Goal: Task Accomplishment & Management: Use online tool/utility

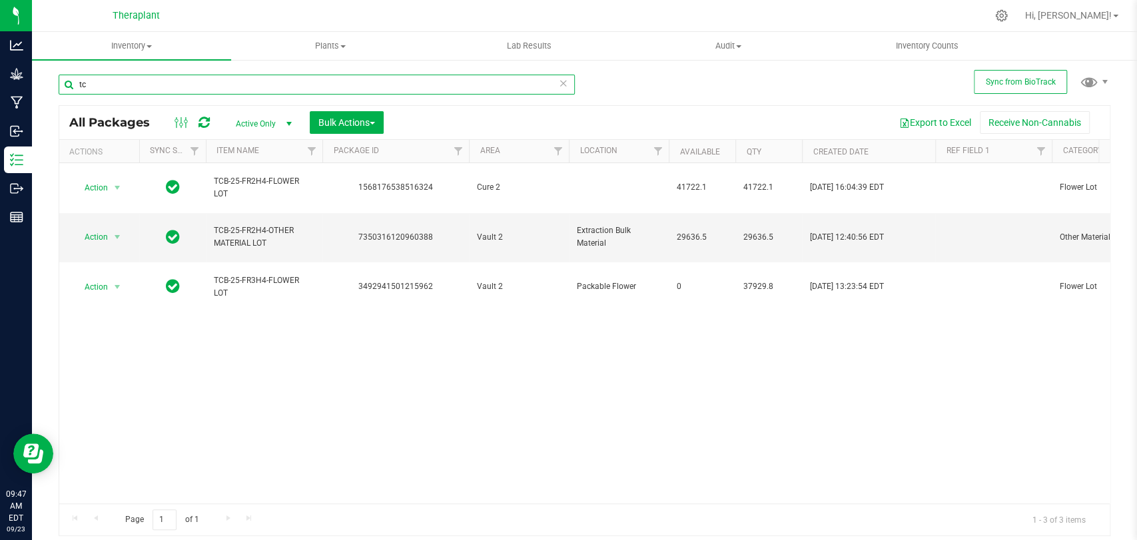
type input "t"
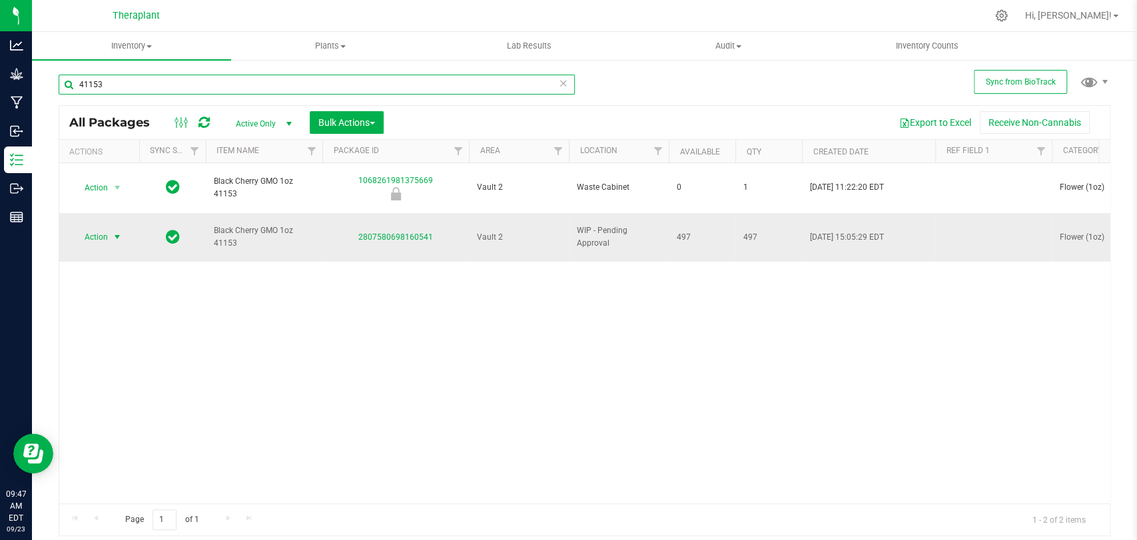
type input "41153"
click at [116, 232] on span "select" at bounding box center [117, 237] width 11 height 11
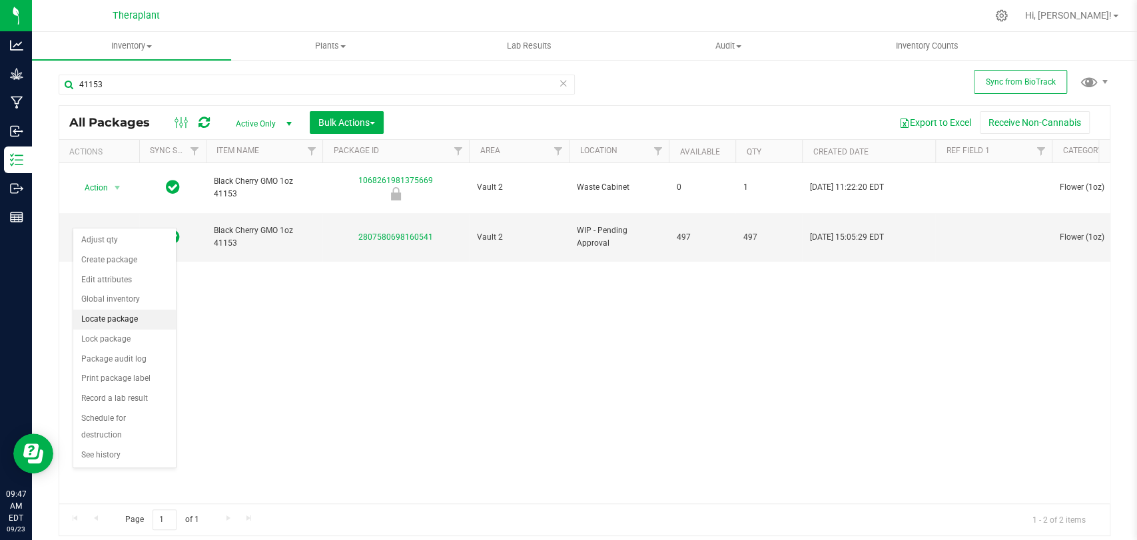
click at [111, 316] on li "Locate package" at bounding box center [124, 320] width 103 height 20
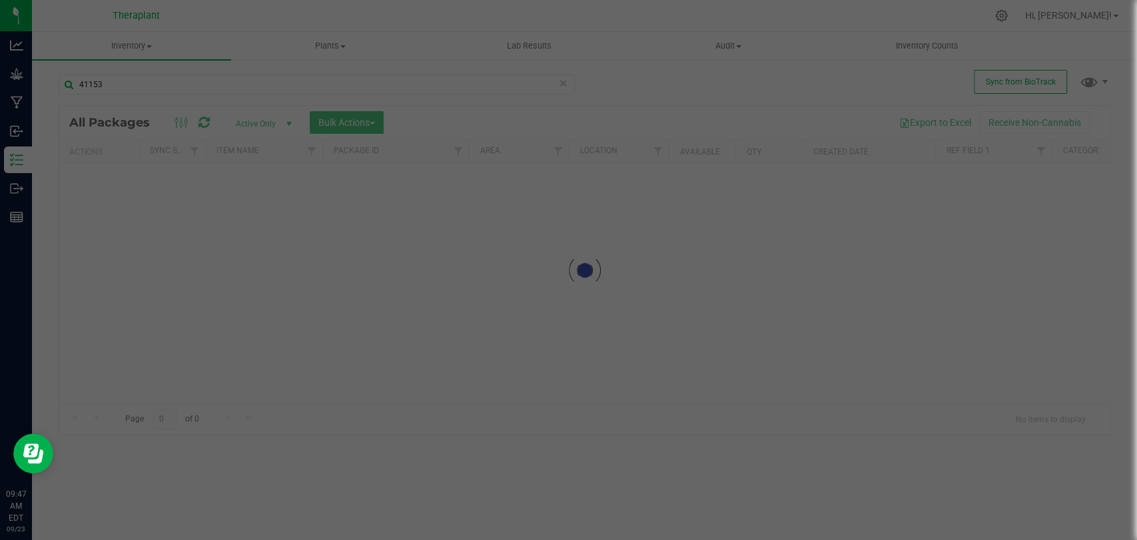
click at [481, 278] on div at bounding box center [568, 270] width 1137 height 540
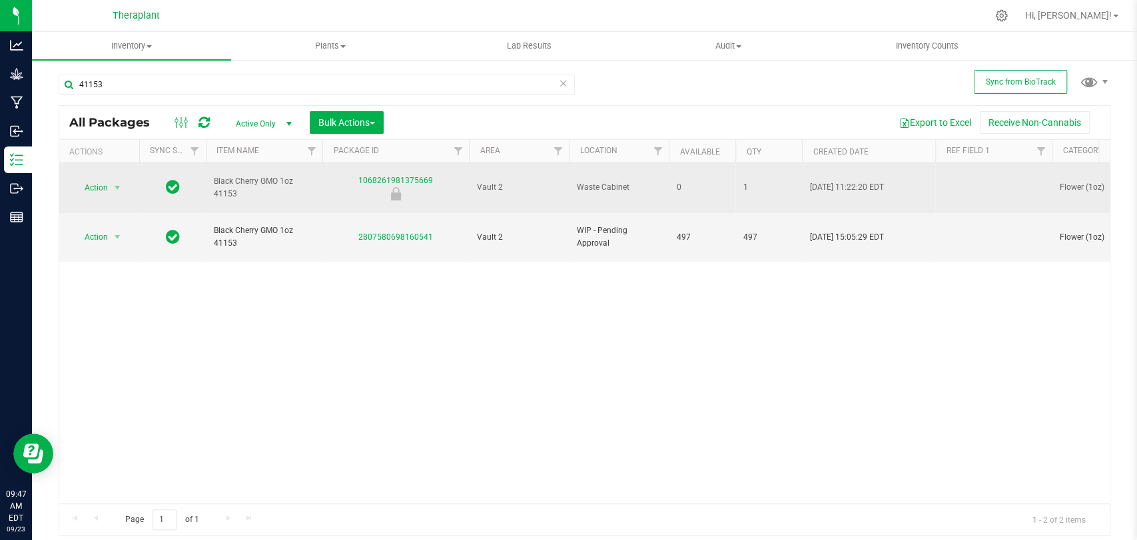
click at [85, 171] on td "Action Action Edit attributes Global inventory Locate package Package audit log…" at bounding box center [99, 188] width 80 height 50
click at [97, 178] on span "Action" at bounding box center [91, 187] width 36 height 19
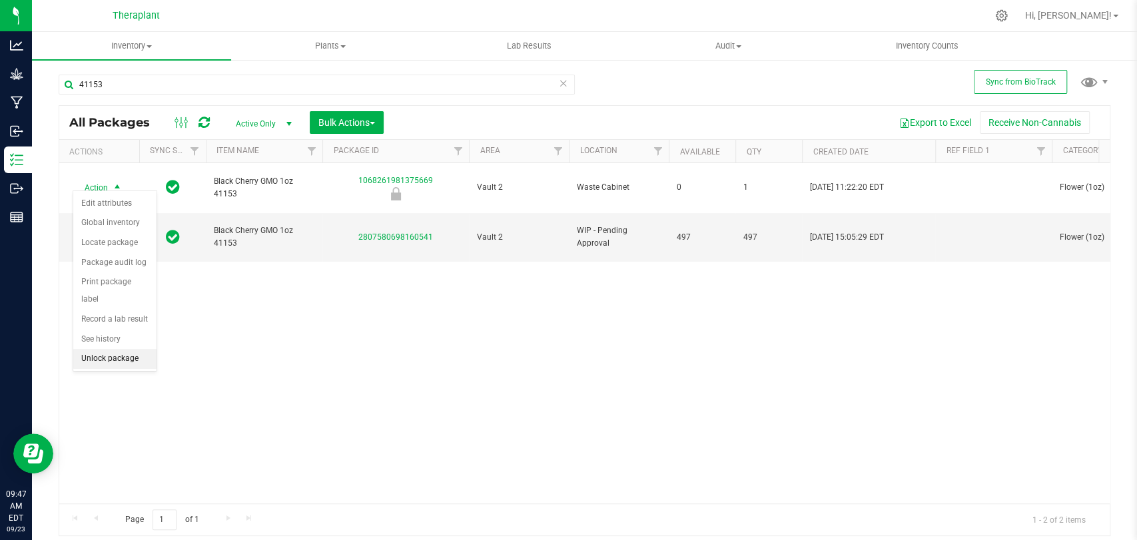
click at [123, 359] on li "Unlock package" at bounding box center [114, 359] width 83 height 20
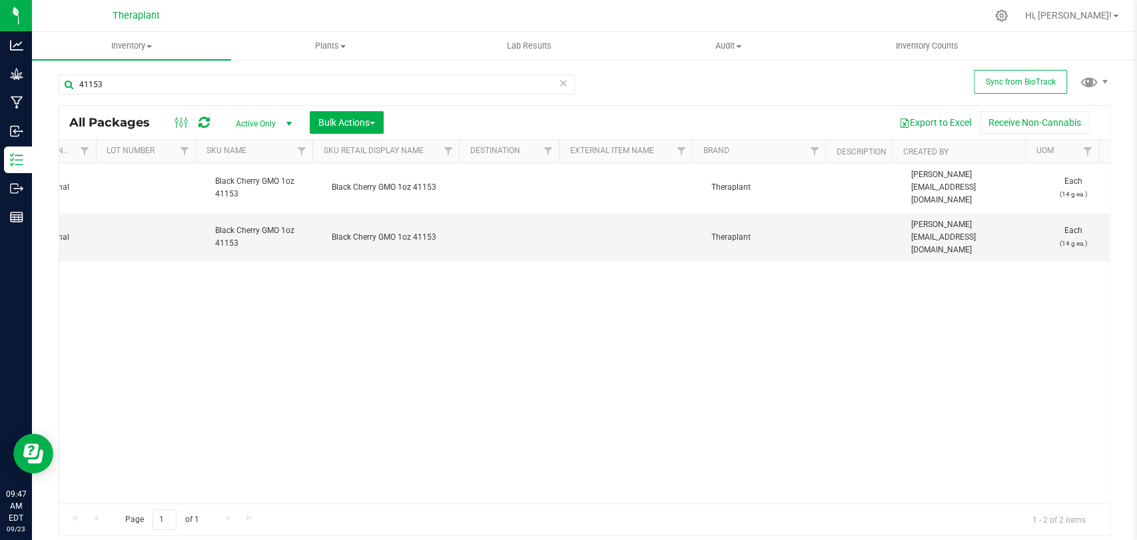
scroll to position [0, 2906]
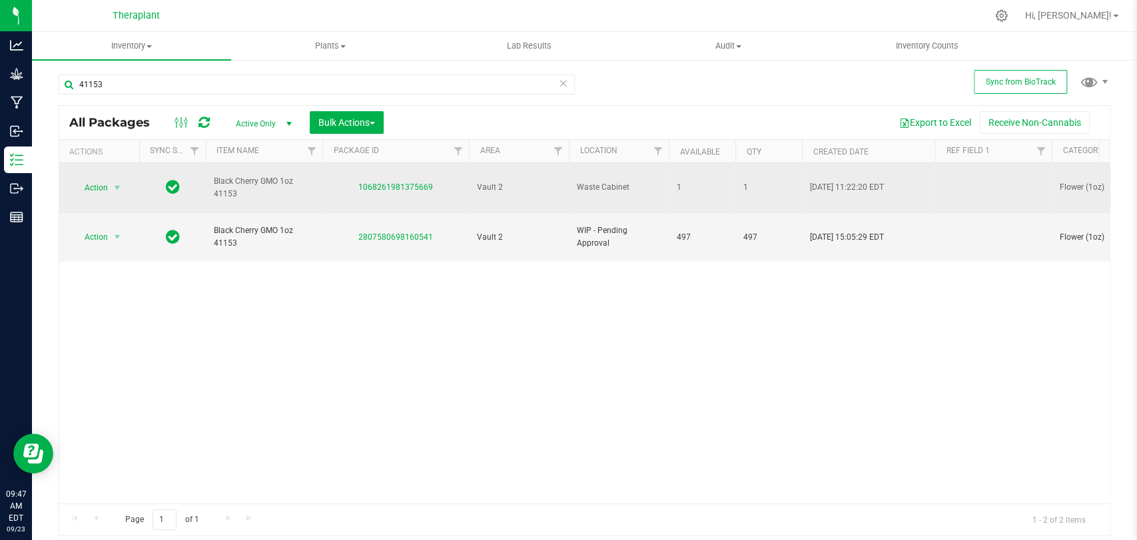
click at [683, 181] on span "1" at bounding box center [702, 187] width 51 height 13
click at [123, 183] on span "select" at bounding box center [117, 187] width 11 height 11
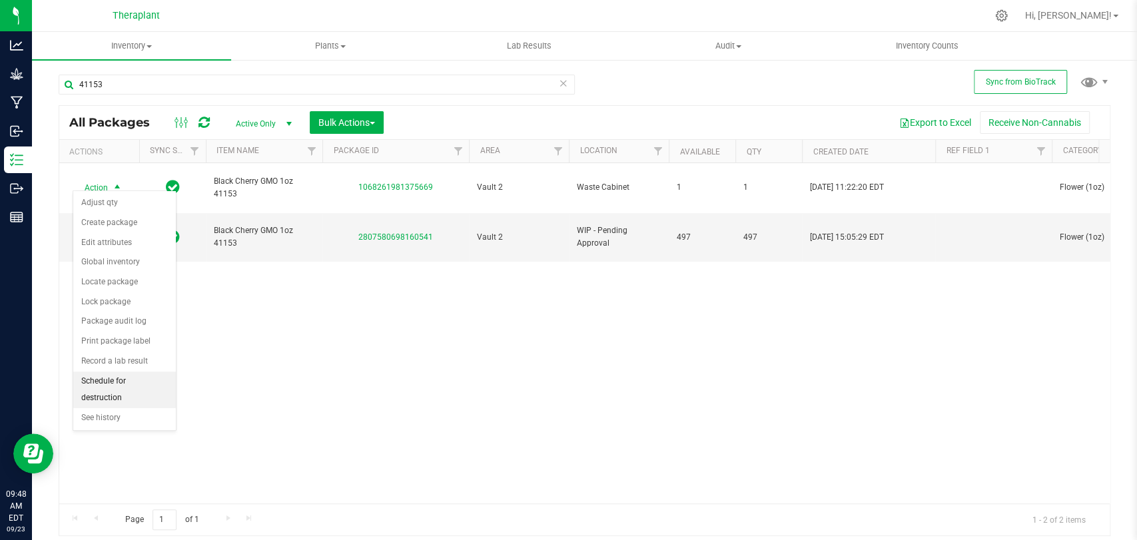
click at [104, 393] on li "Schedule for destruction" at bounding box center [124, 390] width 103 height 37
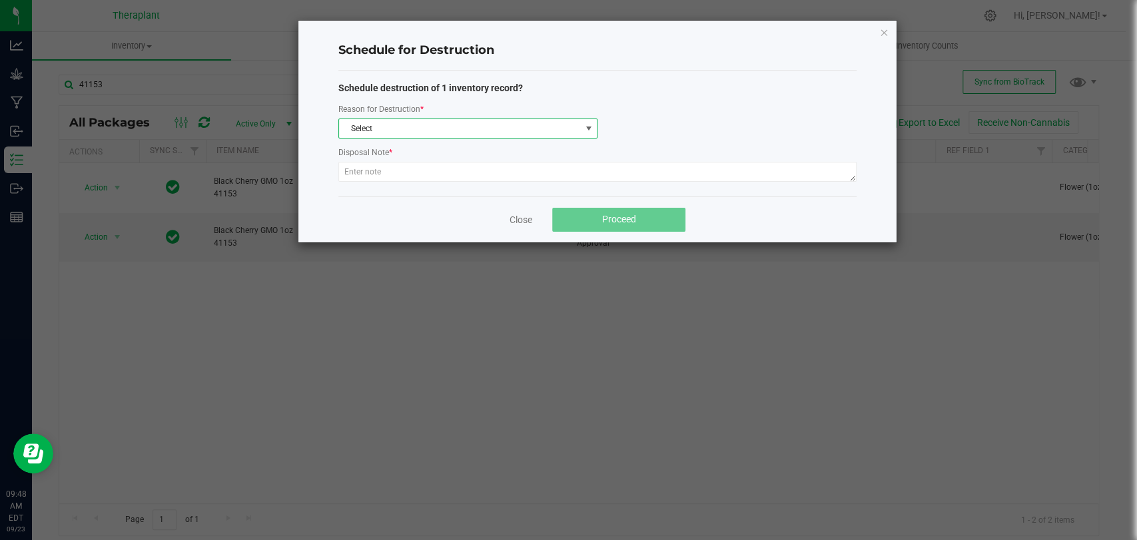
click at [406, 119] on span "Select" at bounding box center [467, 129] width 259 height 20
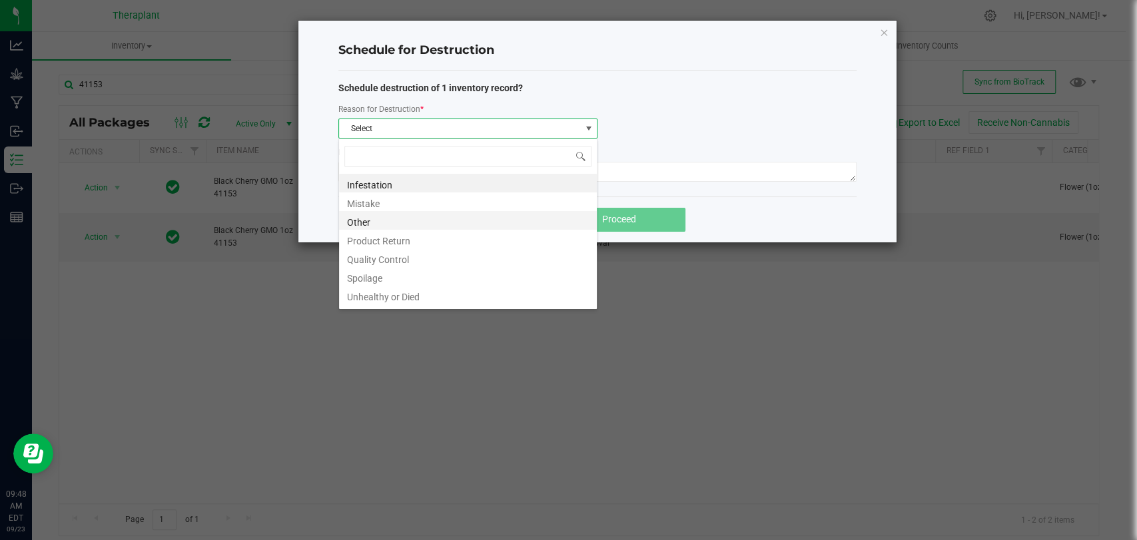
click at [373, 222] on li "Other" at bounding box center [468, 220] width 258 height 19
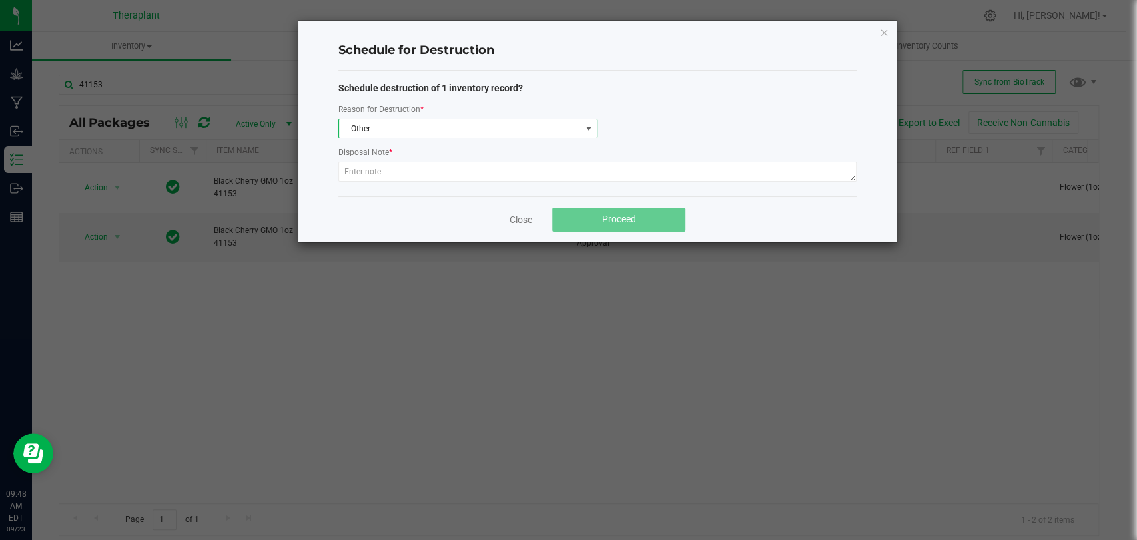
click at [372, 183] on div at bounding box center [597, 174] width 518 height 24
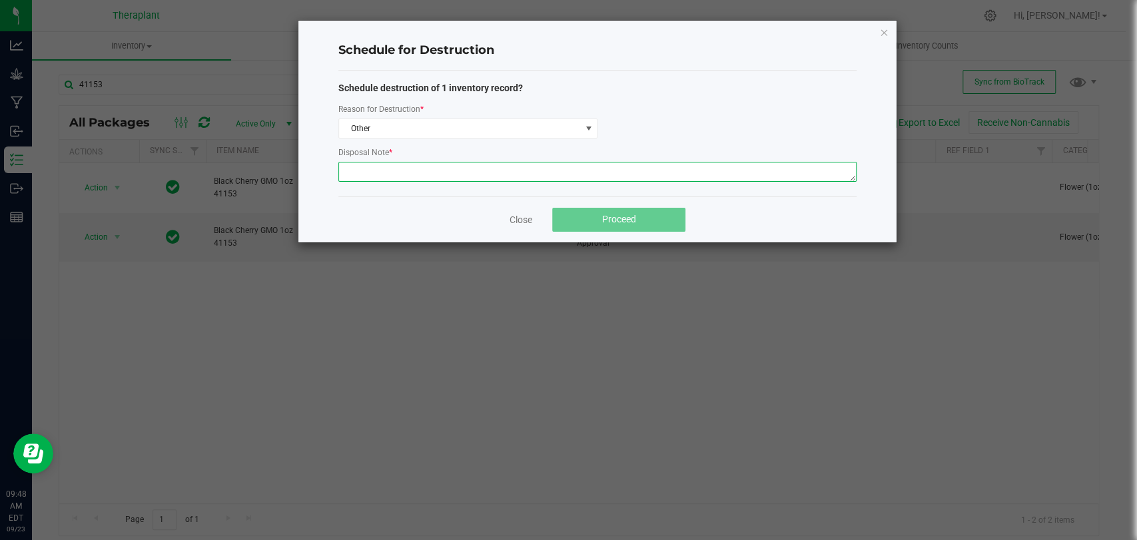
click at [374, 177] on textarea at bounding box center [597, 172] width 518 height 20
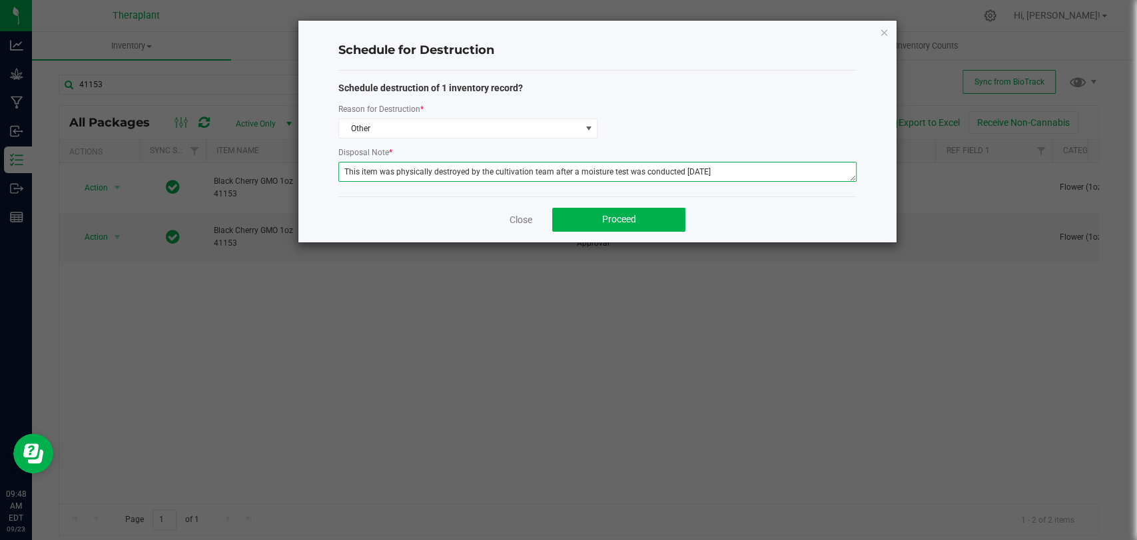
click at [718, 172] on textarea "This item was physically destroyed by the cultivation team after a moisture tes…" at bounding box center [597, 172] width 518 height 20
type textarea "This item was physically destroyed by the cultivation team after a moisture tes…"
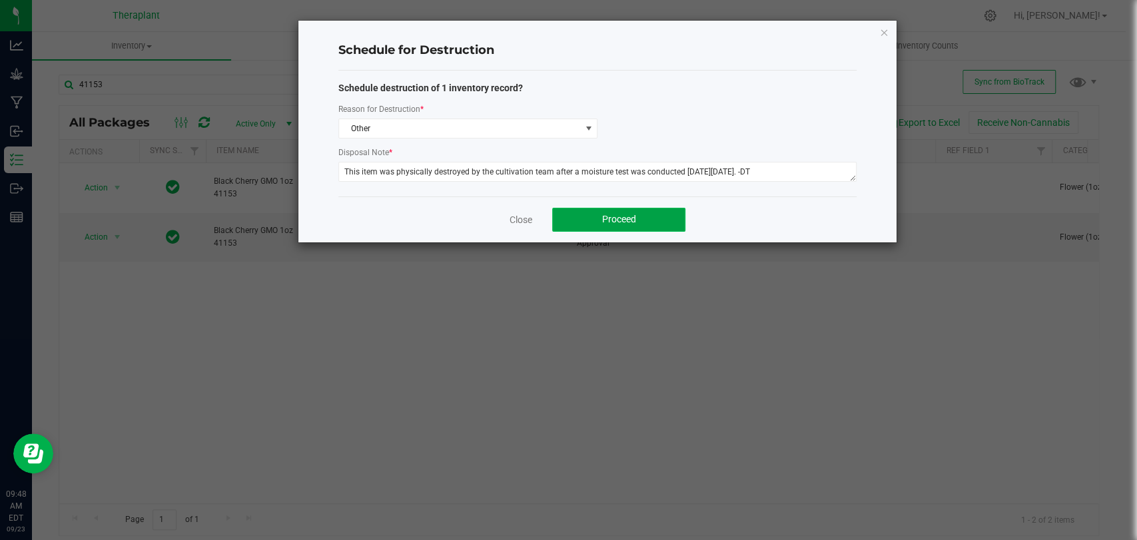
click at [625, 217] on span "Proceed" at bounding box center [619, 219] width 34 height 11
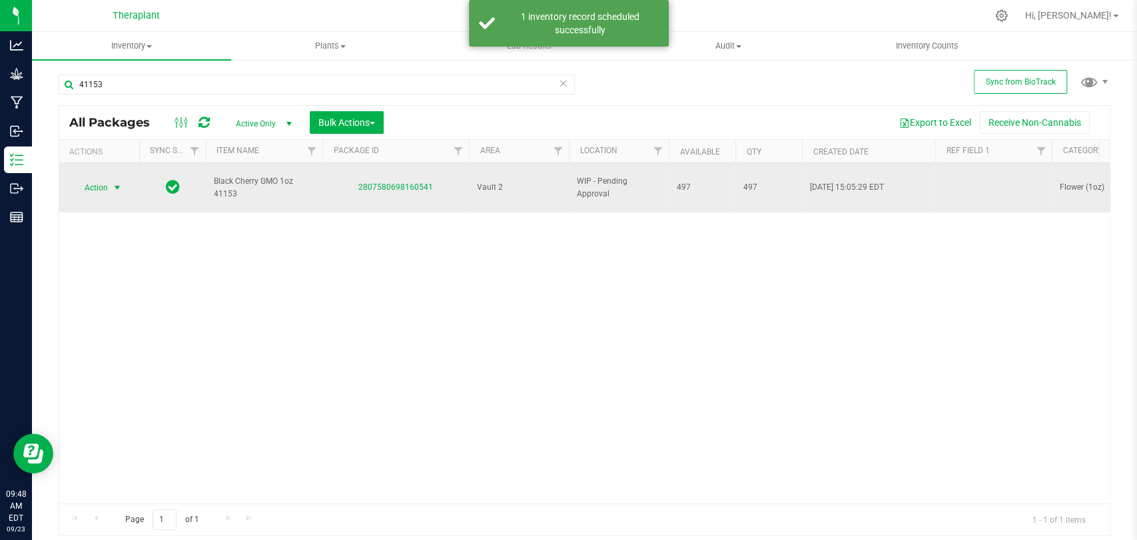
click at [113, 188] on span "select" at bounding box center [117, 187] width 17 height 19
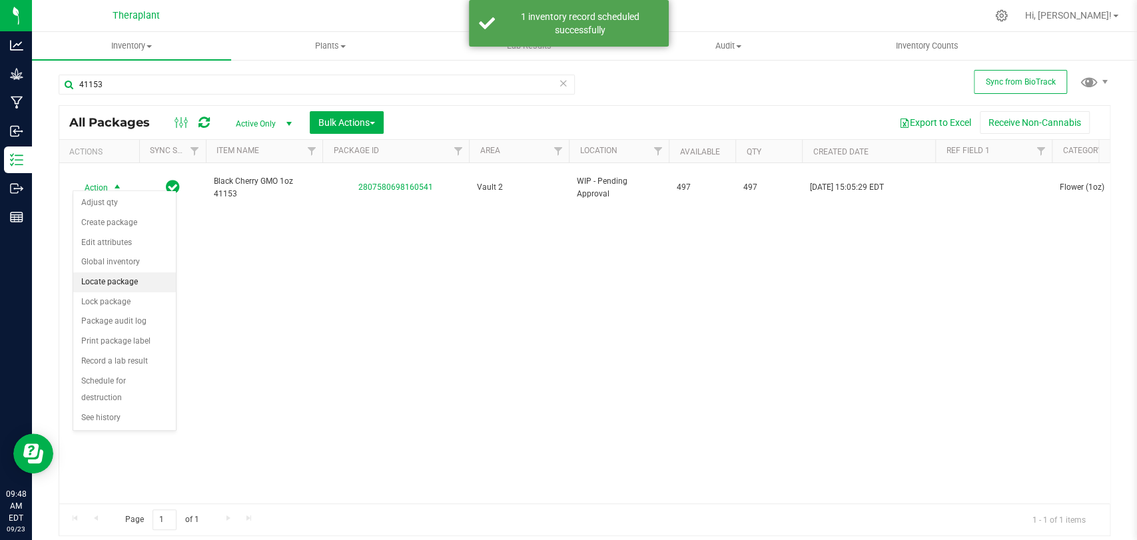
click at [123, 288] on li "Locate package" at bounding box center [124, 282] width 103 height 20
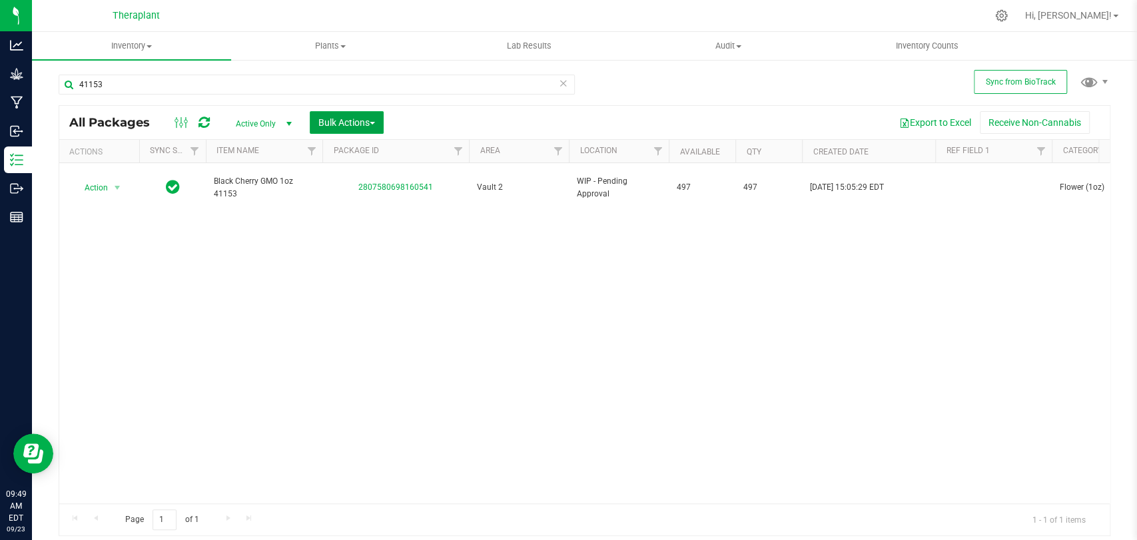
click at [344, 121] on span "Bulk Actions" at bounding box center [346, 122] width 57 height 11
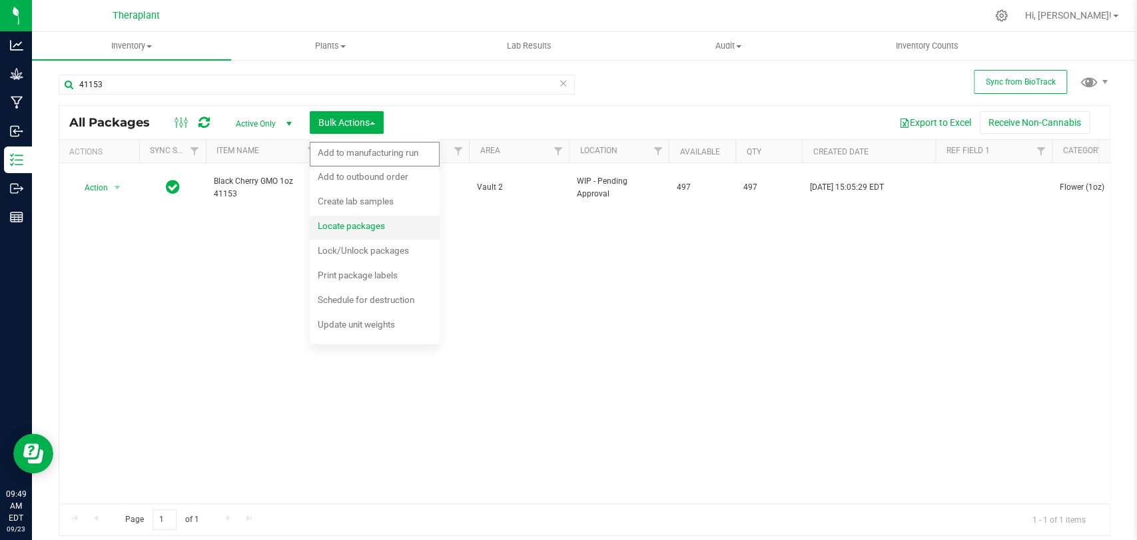
click at [350, 225] on span "Locate packages" at bounding box center [351, 225] width 67 height 11
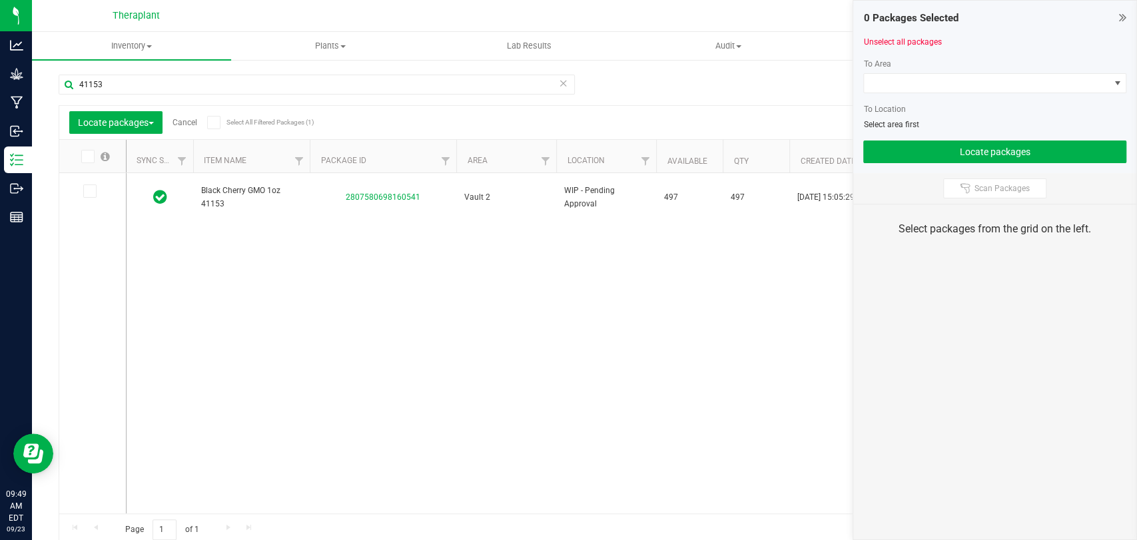
click at [89, 191] on icon at bounding box center [89, 191] width 9 height 0
click at [0, 0] on input "checkbox" at bounding box center [0, 0] width 0 height 0
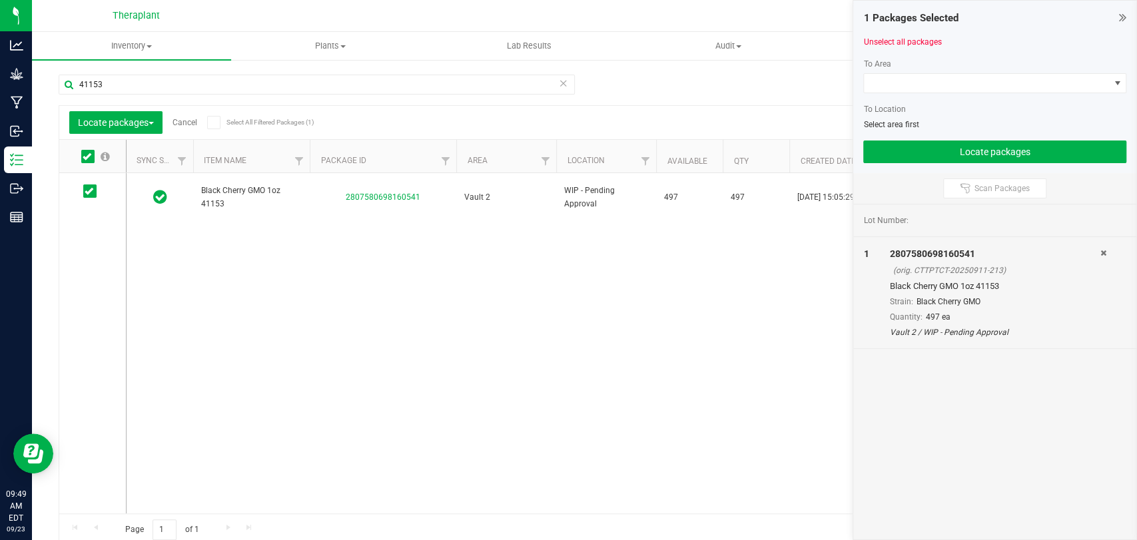
click at [951, 94] on div at bounding box center [994, 98] width 263 height 10
click at [953, 86] on span at bounding box center [986, 83] width 245 height 19
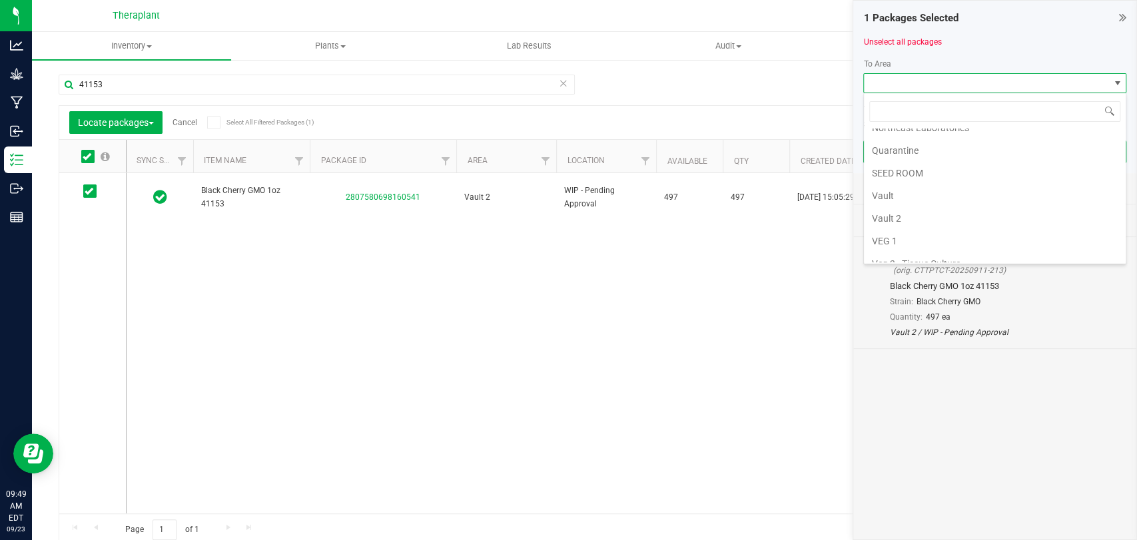
scroll to position [249, 0]
click at [908, 188] on li "Vault 2" at bounding box center [995, 185] width 262 height 23
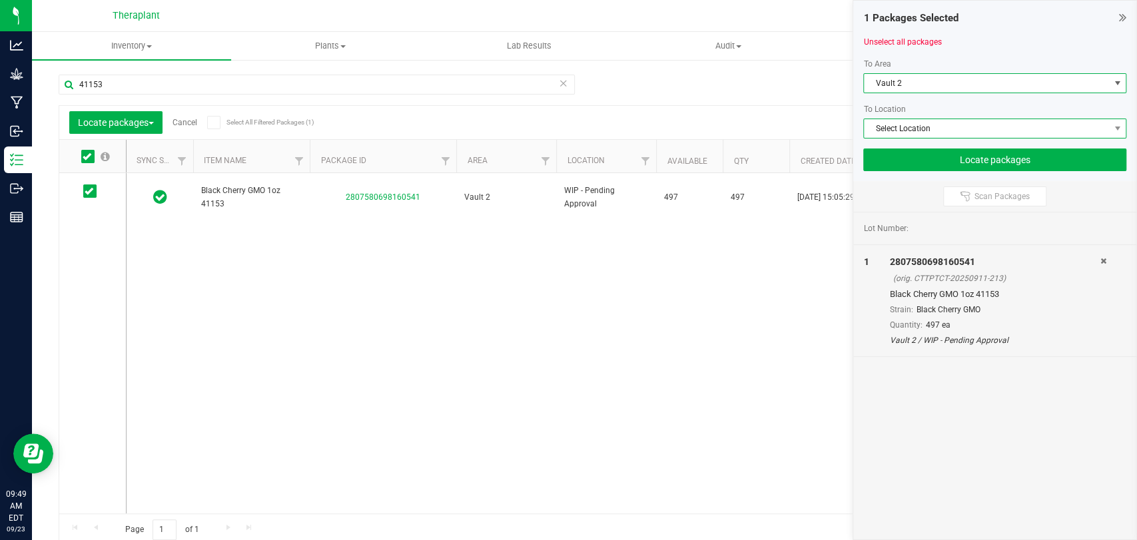
click at [902, 132] on span "Select Location" at bounding box center [986, 128] width 245 height 19
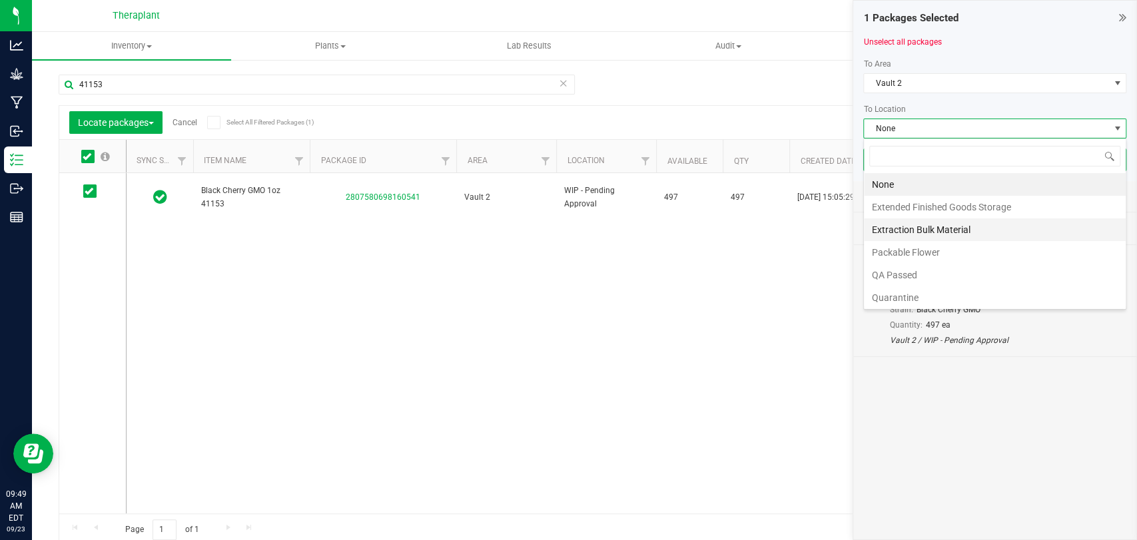
scroll to position [91, 0]
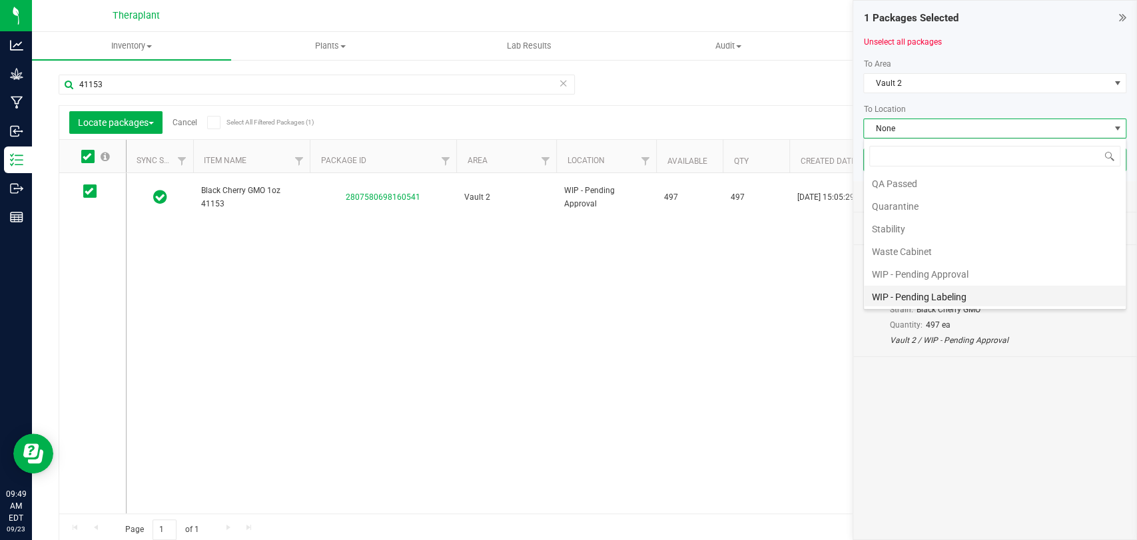
click at [937, 300] on li "WIP - Pending Labeling" at bounding box center [995, 297] width 262 height 23
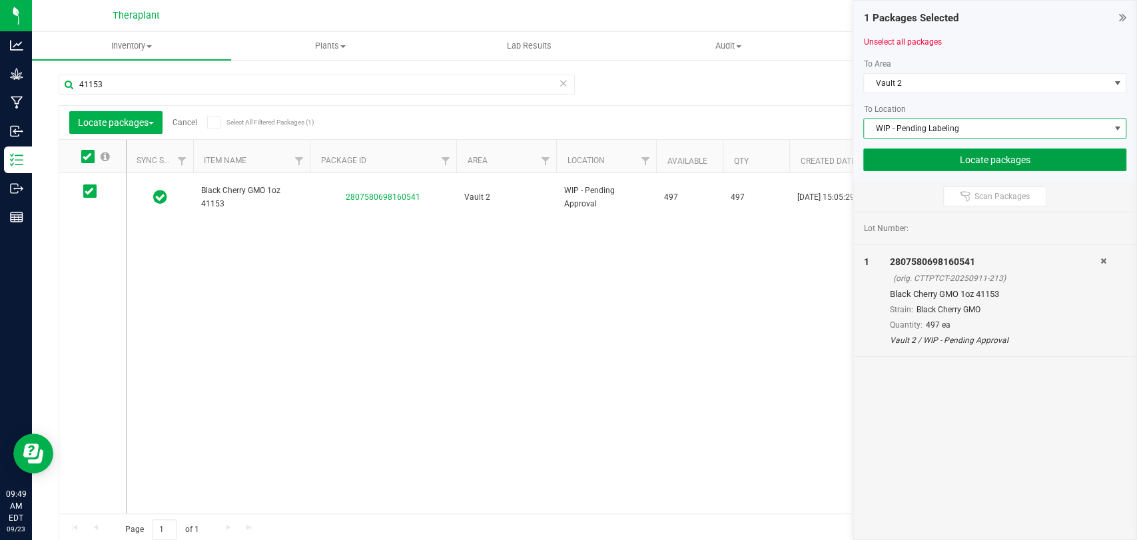
click at [928, 162] on button "Locate packages" at bounding box center [994, 159] width 263 height 23
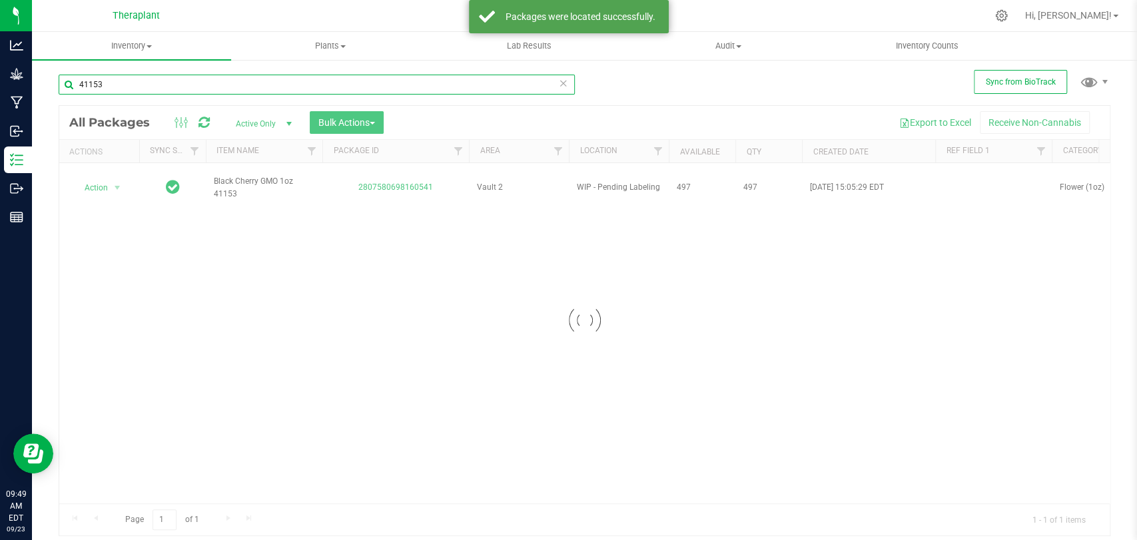
click at [154, 87] on input "41153" at bounding box center [317, 85] width 516 height 20
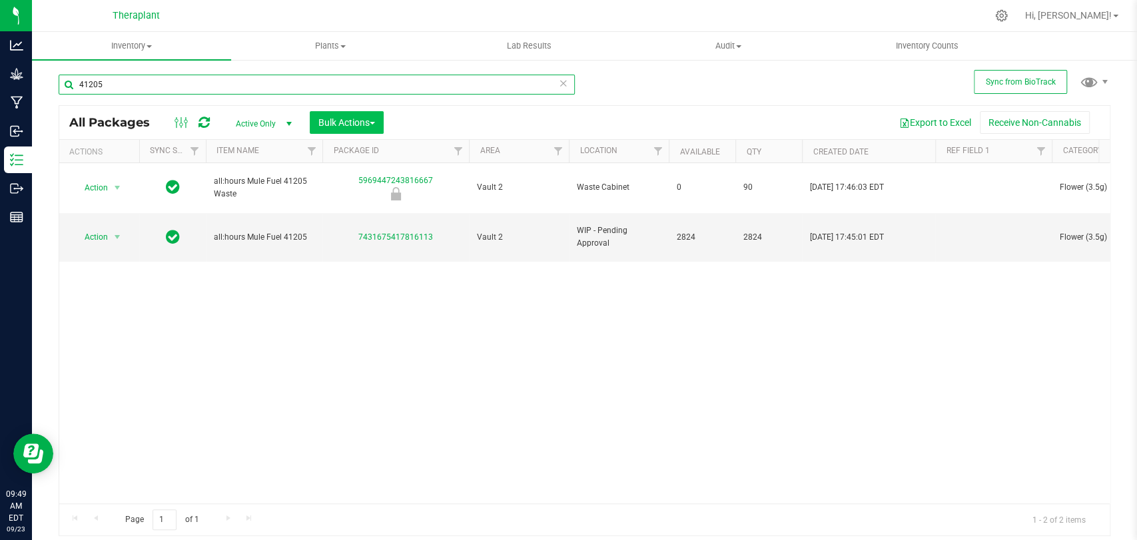
type input "41205"
click at [374, 123] on span "button" at bounding box center [372, 123] width 5 height 3
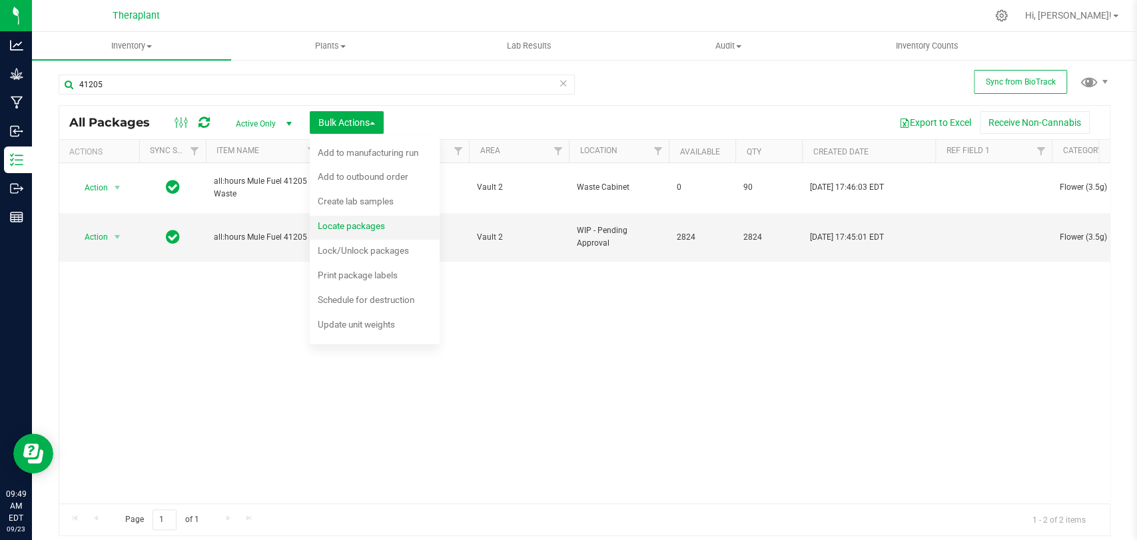
click at [341, 228] on span "Locate packages" at bounding box center [351, 225] width 67 height 11
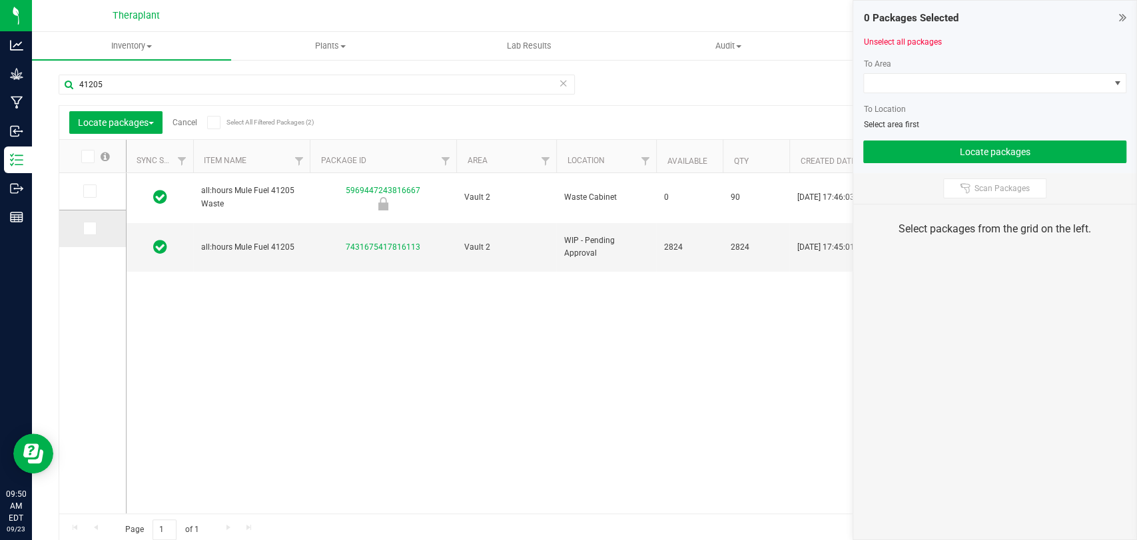
click at [95, 225] on span at bounding box center [89, 228] width 13 height 13
click at [0, 0] on input "checkbox" at bounding box center [0, 0] width 0 height 0
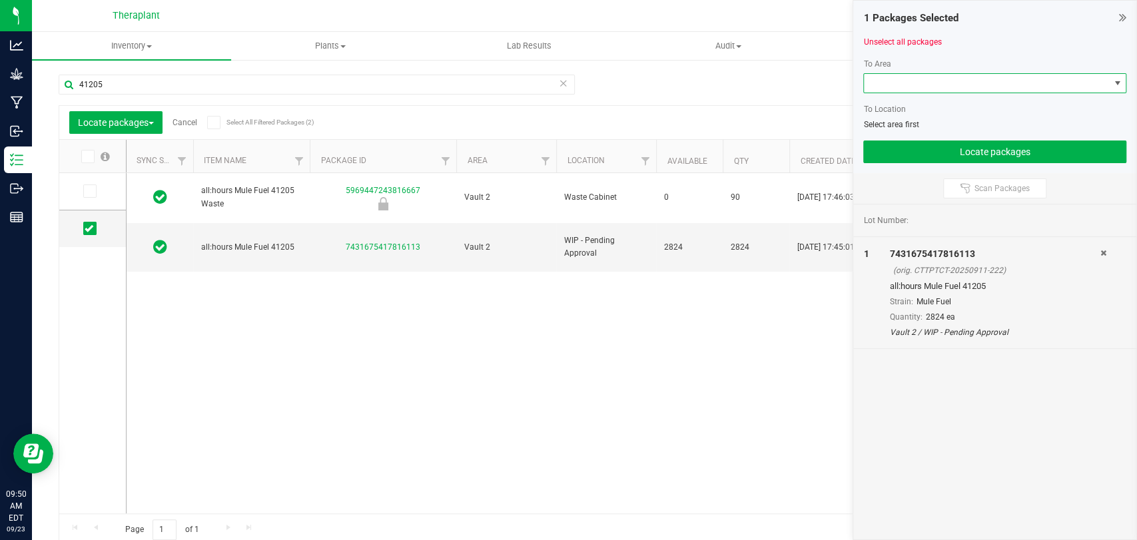
click at [875, 85] on span at bounding box center [986, 83] width 245 height 19
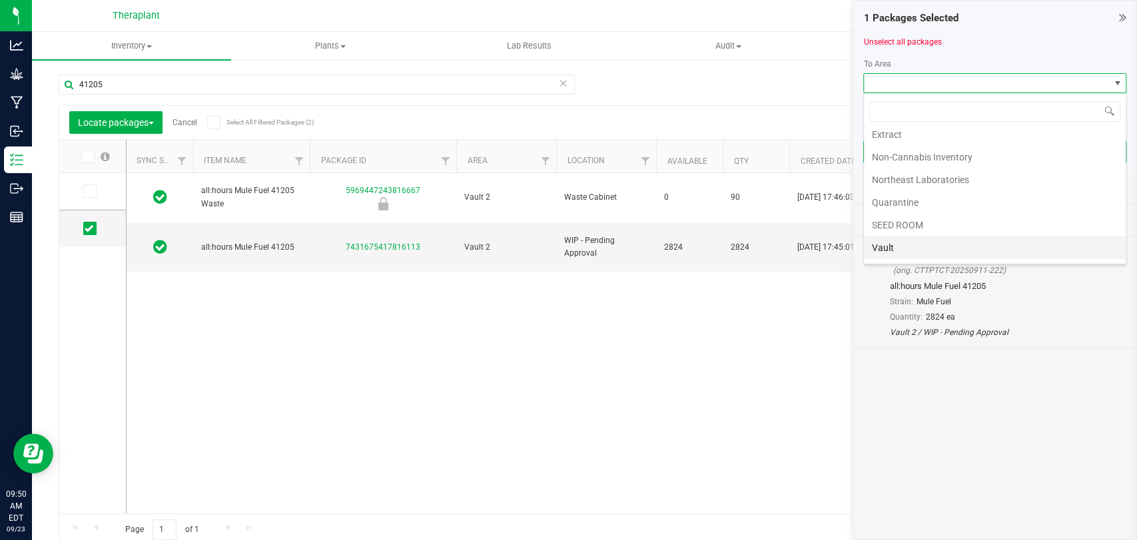
scroll to position [249, 0]
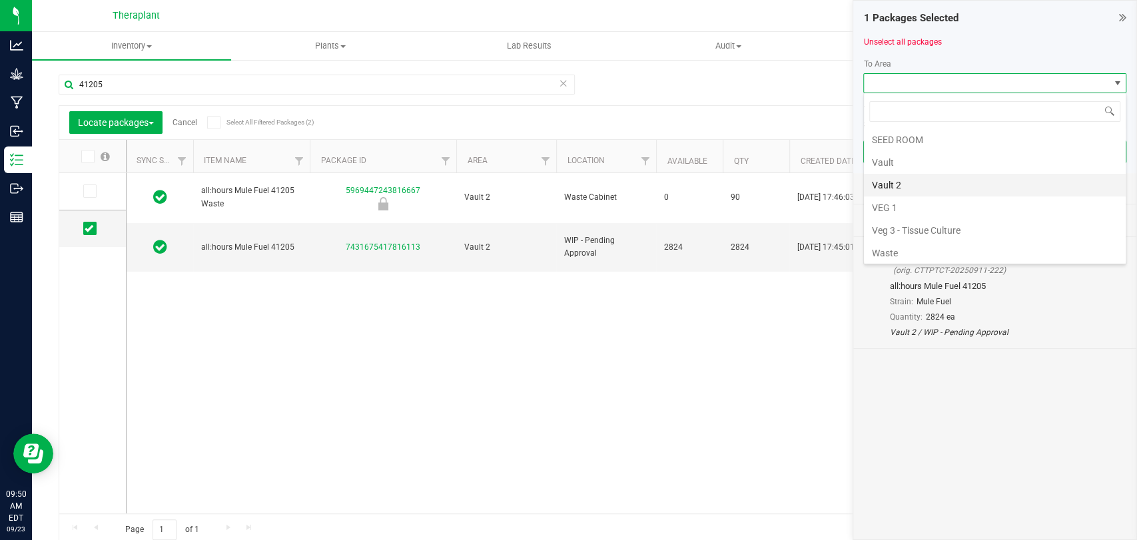
click at [898, 187] on li "Vault 2" at bounding box center [995, 185] width 262 height 23
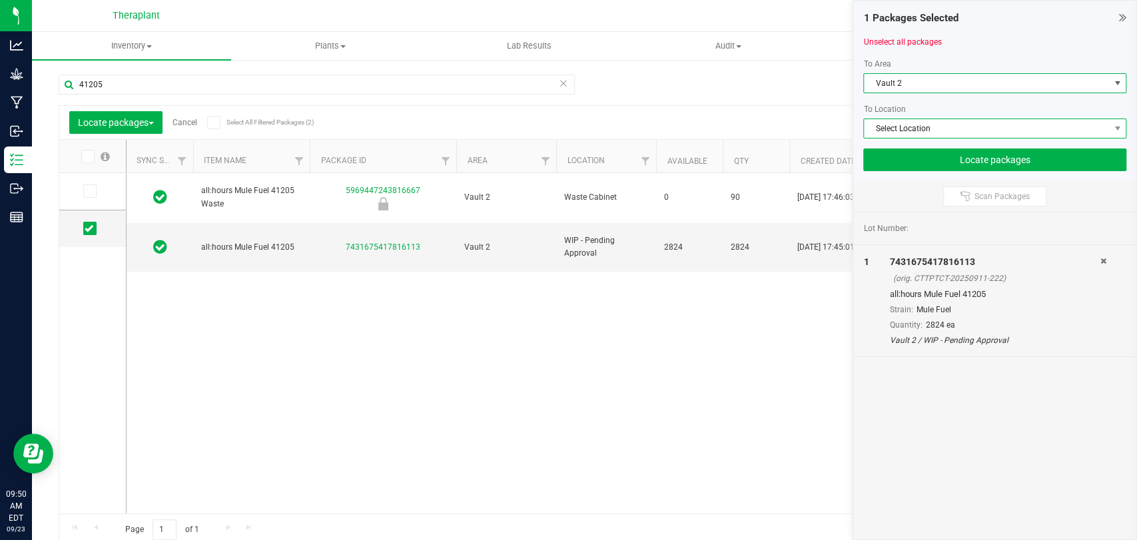
click at [910, 126] on span "Select Location" at bounding box center [986, 128] width 245 height 19
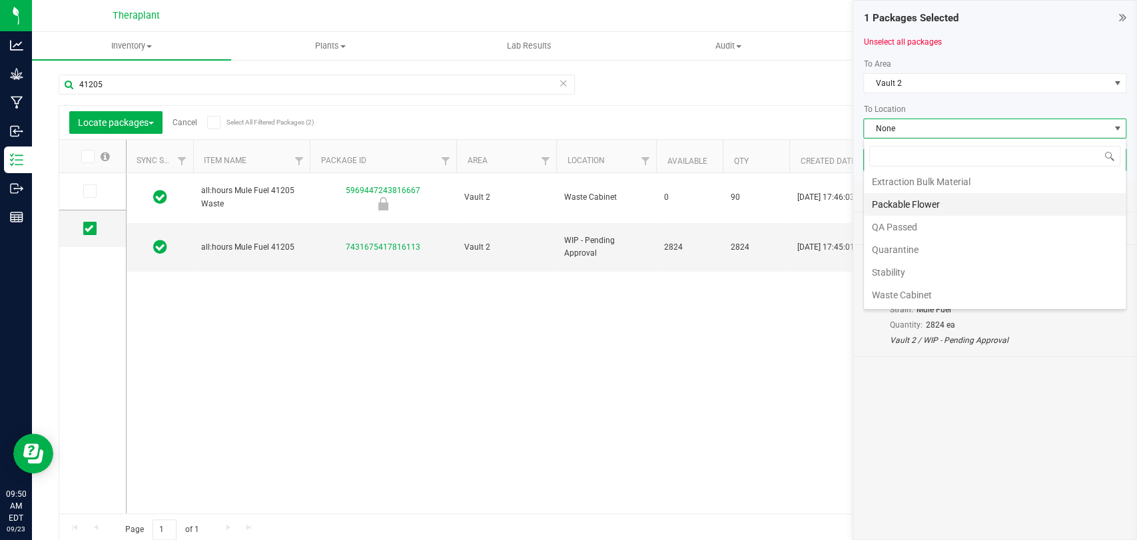
scroll to position [91, 0]
click at [906, 286] on li "WIP - Pending Labeling" at bounding box center [995, 297] width 262 height 23
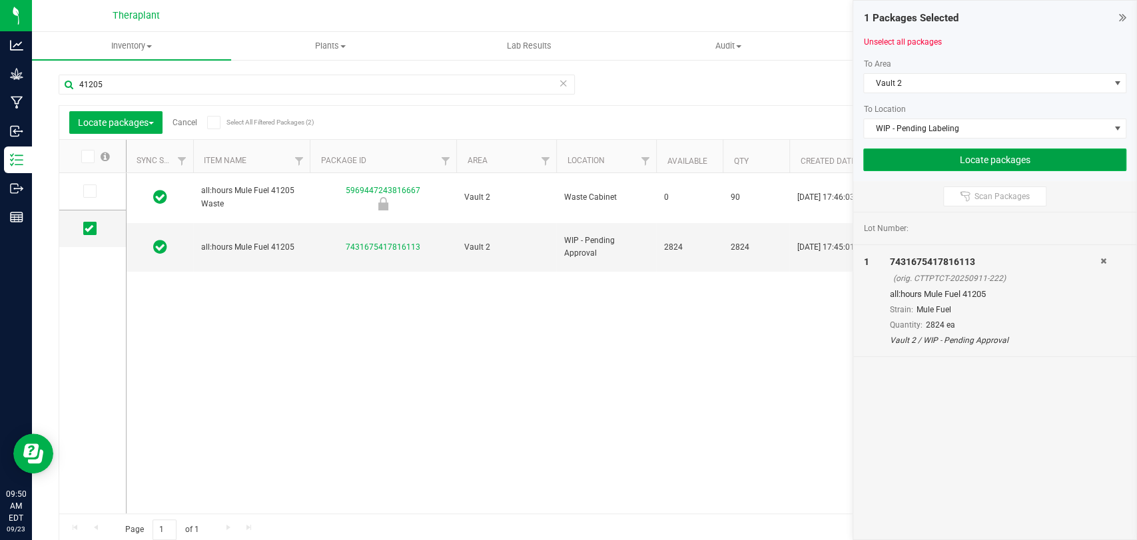
click at [948, 150] on button "Locate packages" at bounding box center [994, 159] width 263 height 23
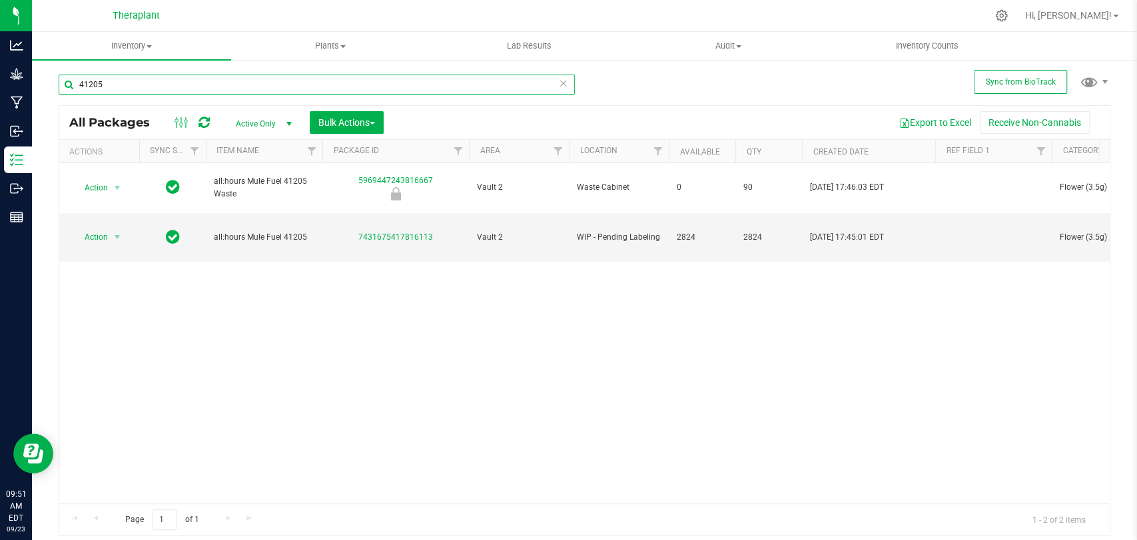
click at [140, 93] on input "41205" at bounding box center [317, 85] width 516 height 20
type input "41209"
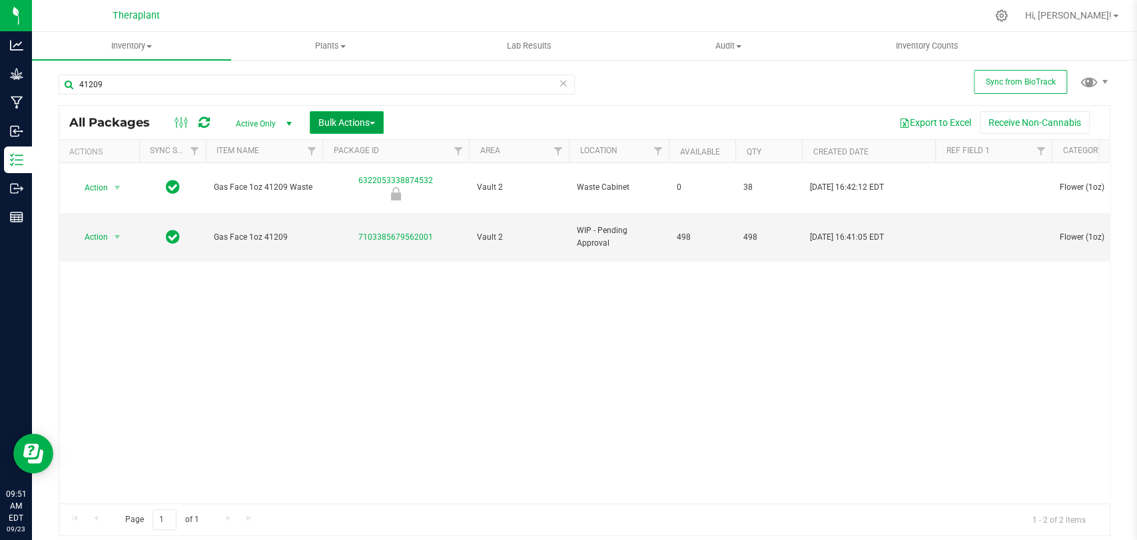
click at [340, 117] on span "Bulk Actions" at bounding box center [346, 122] width 57 height 11
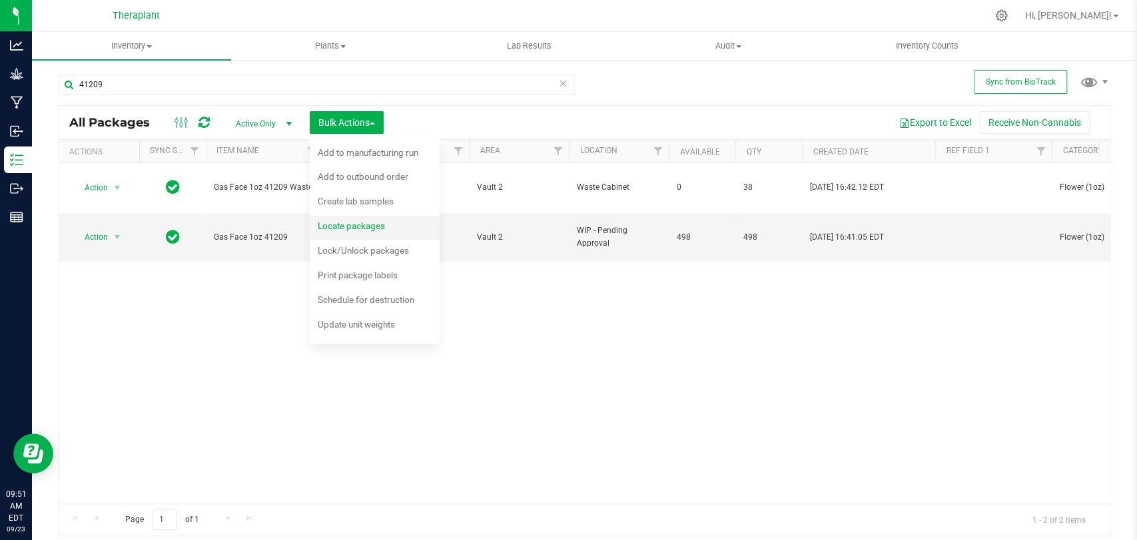
click at [360, 223] on span "Locate packages" at bounding box center [351, 225] width 67 height 11
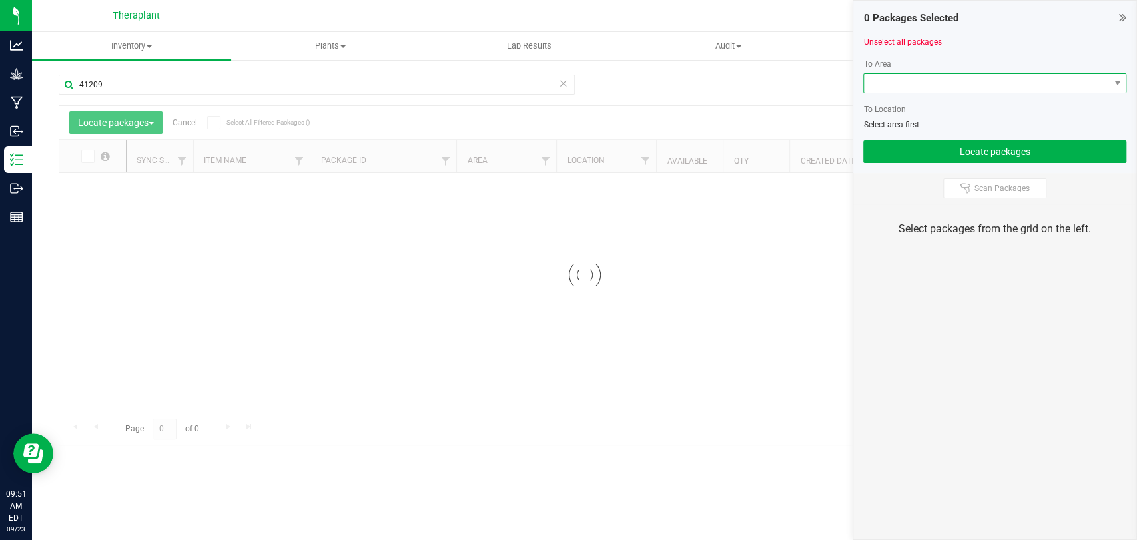
click at [911, 78] on span at bounding box center [986, 83] width 245 height 19
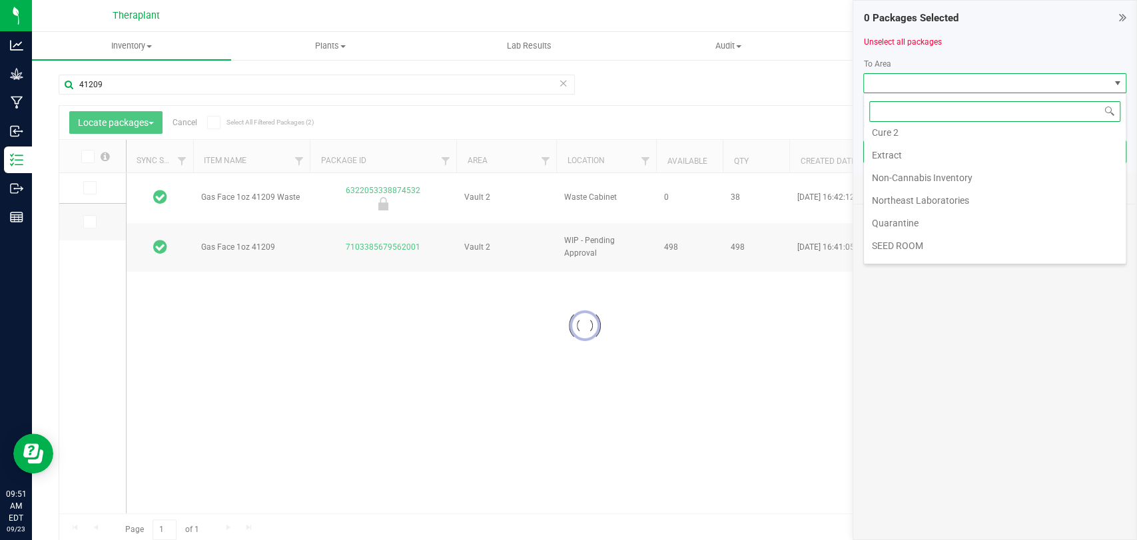
scroll to position [249, 0]
click at [907, 187] on li "Vault 2" at bounding box center [995, 185] width 262 height 23
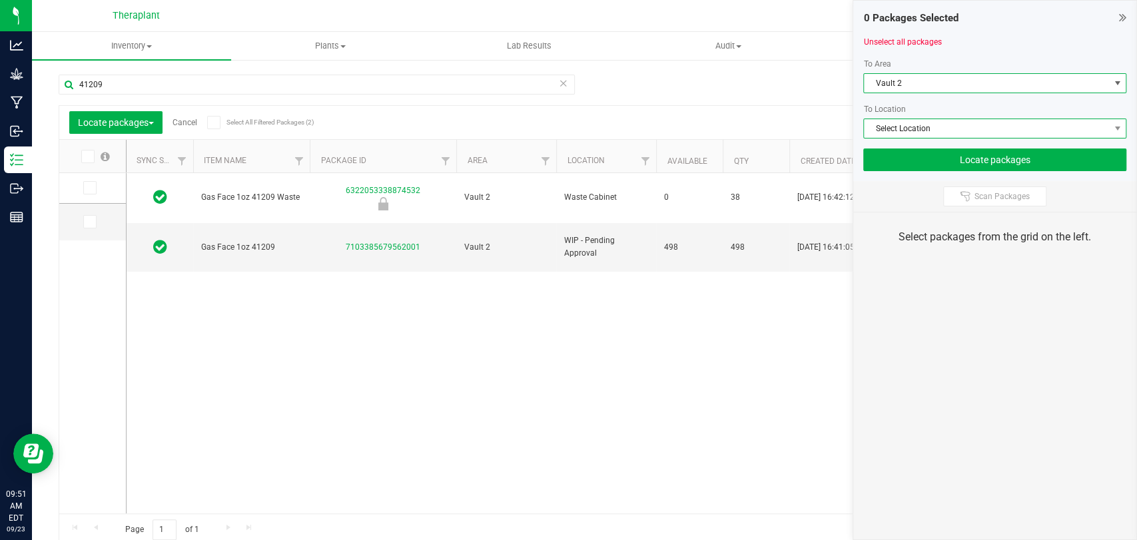
click at [902, 128] on span "Select Location" at bounding box center [986, 128] width 245 height 19
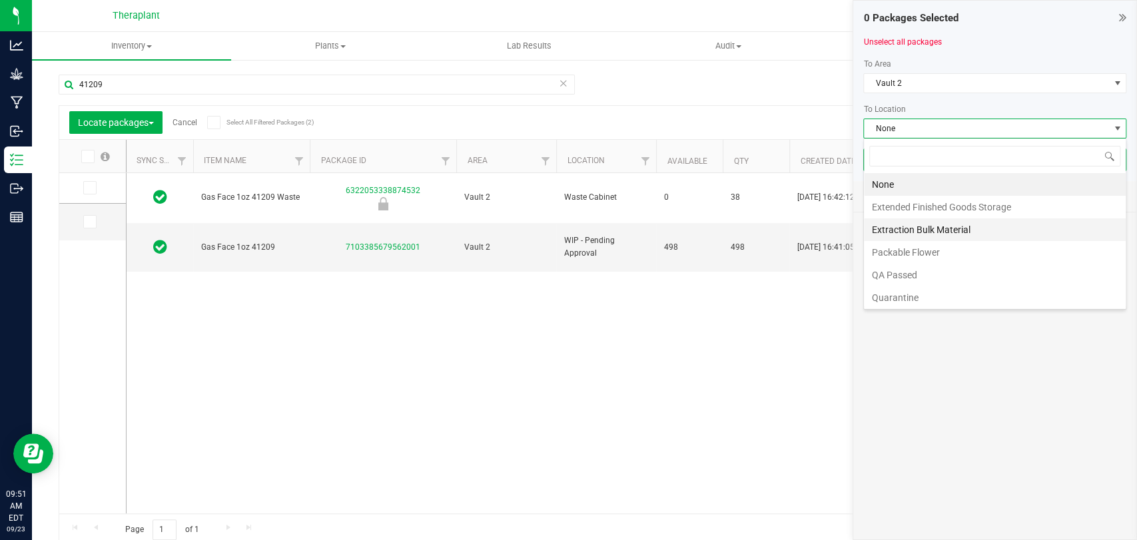
scroll to position [91, 0]
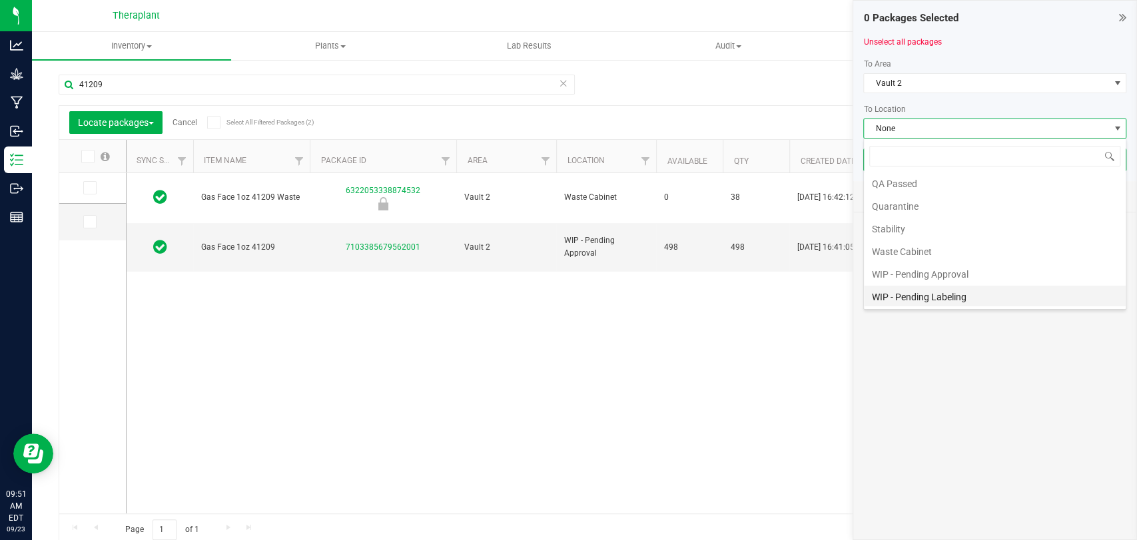
click at [901, 293] on li "WIP - Pending Labeling" at bounding box center [995, 297] width 262 height 23
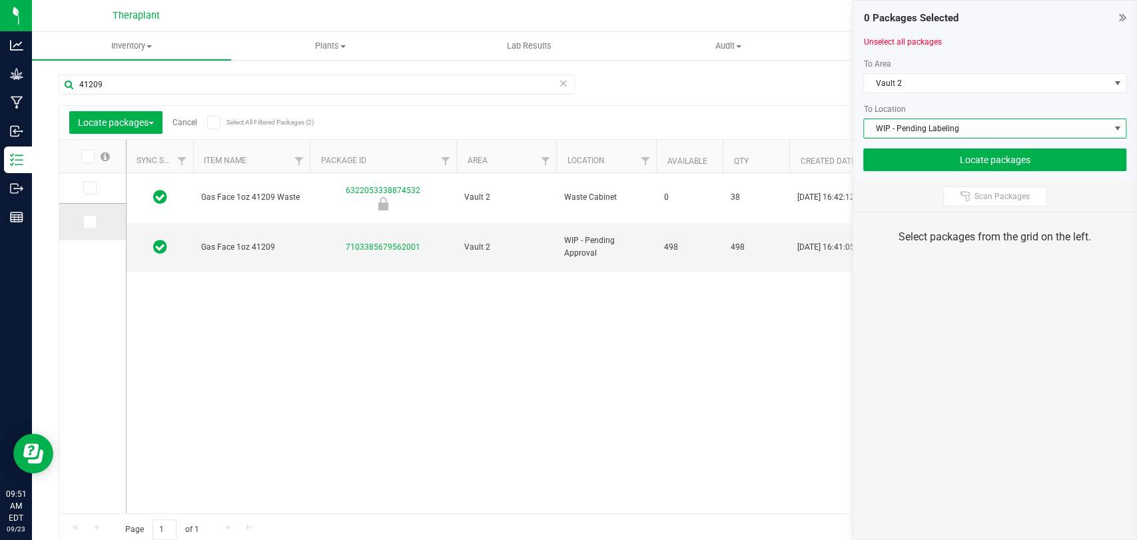
click at [88, 222] on icon at bounding box center [89, 222] width 9 height 0
click at [0, 0] on input "checkbox" at bounding box center [0, 0] width 0 height 0
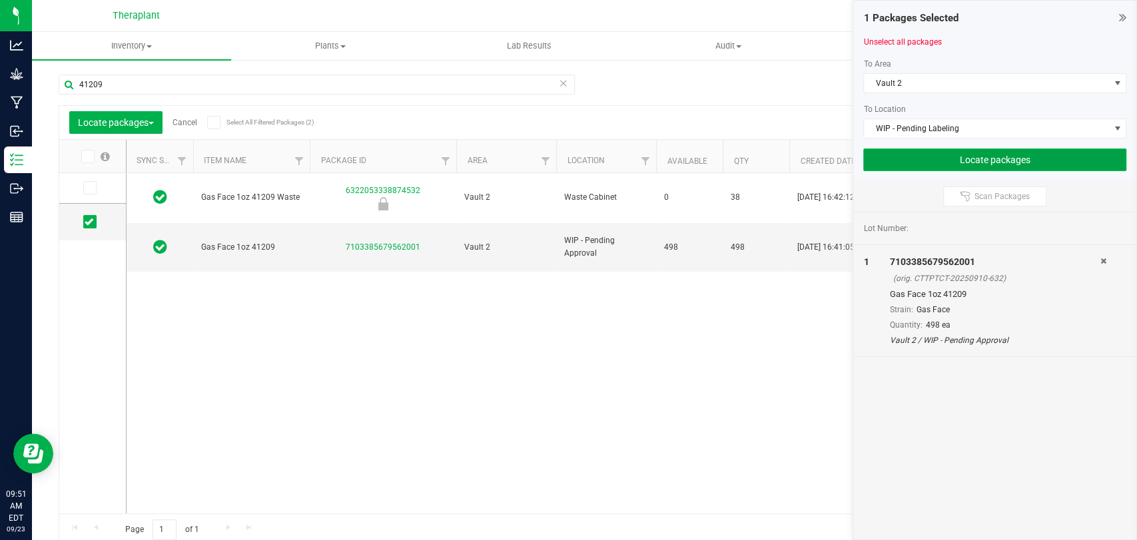
click at [1028, 166] on button "Locate packages" at bounding box center [994, 159] width 263 height 23
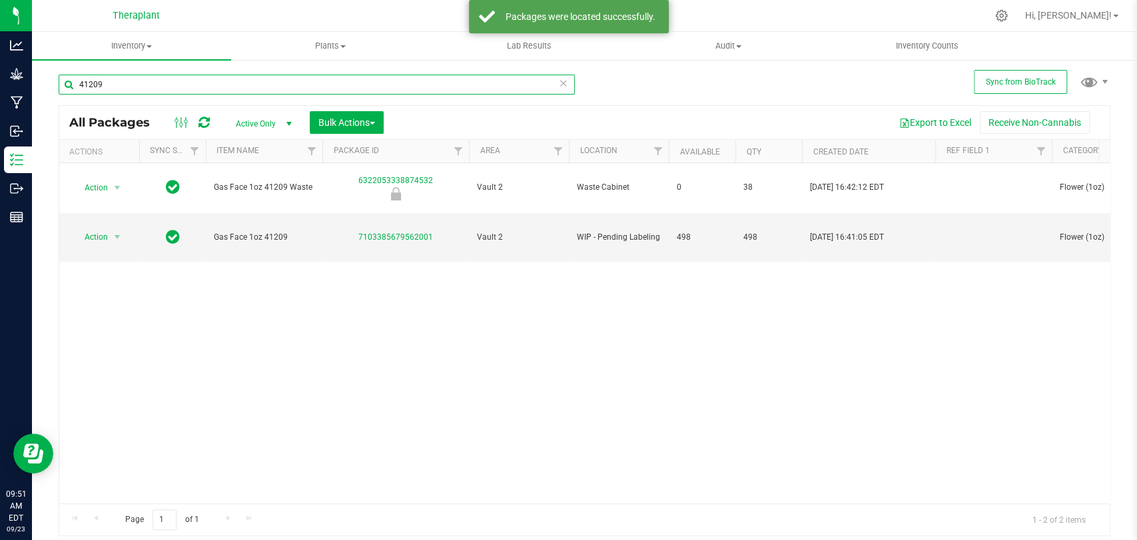
click at [145, 85] on input "41209" at bounding box center [317, 85] width 516 height 20
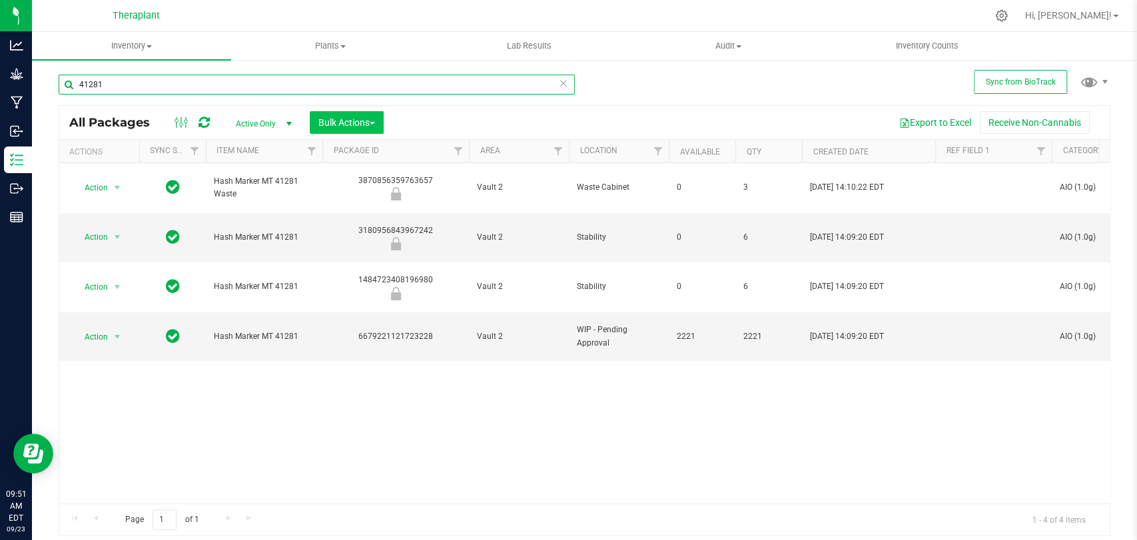
type input "41281"
click at [351, 129] on button "Bulk Actions" at bounding box center [347, 122] width 74 height 23
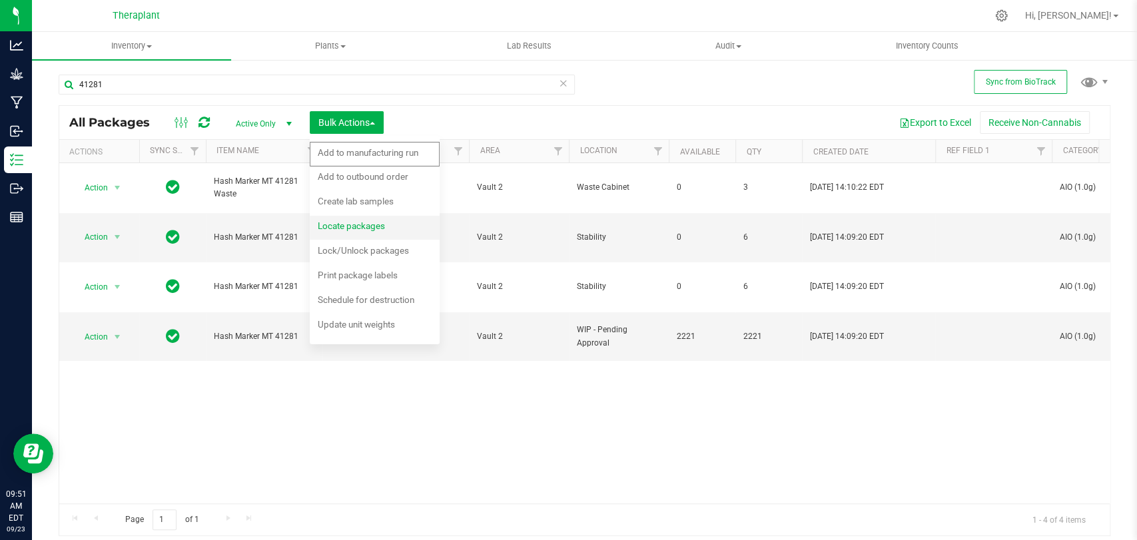
click at [344, 224] on span "Locate packages" at bounding box center [351, 225] width 67 height 11
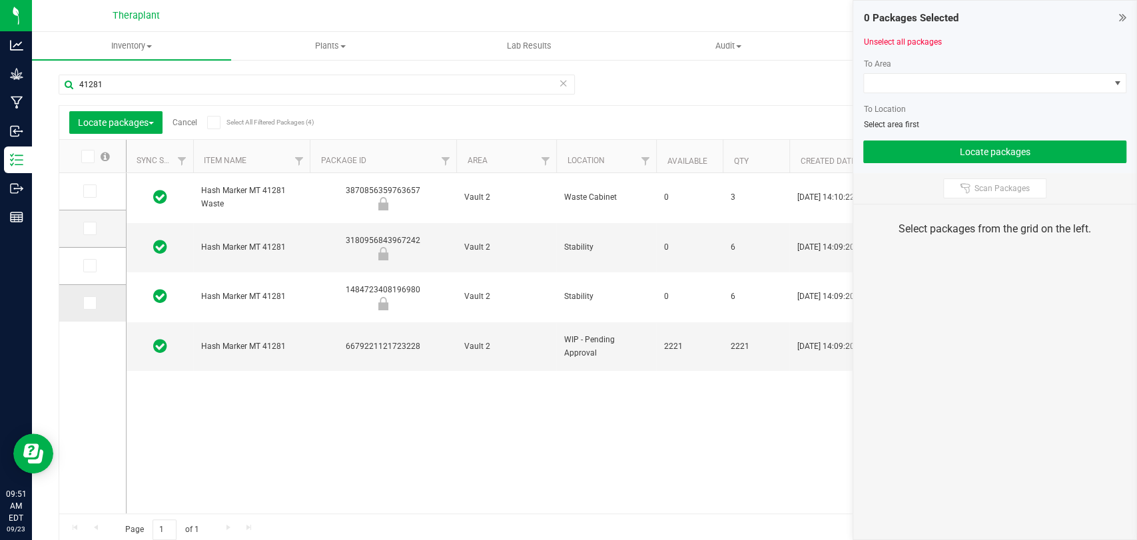
click at [91, 303] on icon at bounding box center [89, 303] width 9 height 0
click at [0, 0] on input "checkbox" at bounding box center [0, 0] width 0 height 0
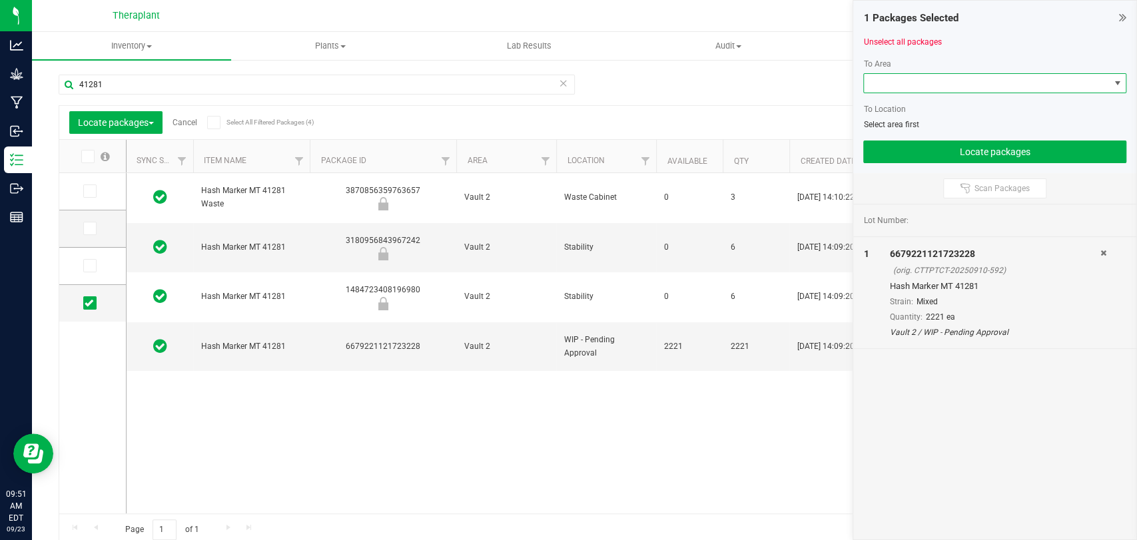
click at [964, 87] on span at bounding box center [986, 83] width 245 height 19
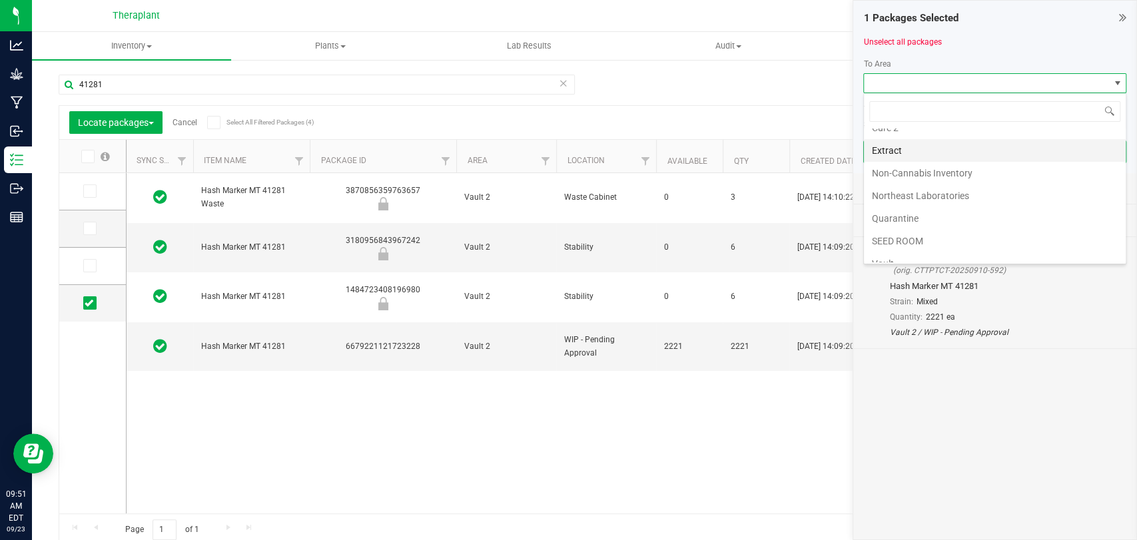
scroll to position [249, 0]
click at [904, 190] on li "Vault 2" at bounding box center [995, 185] width 262 height 23
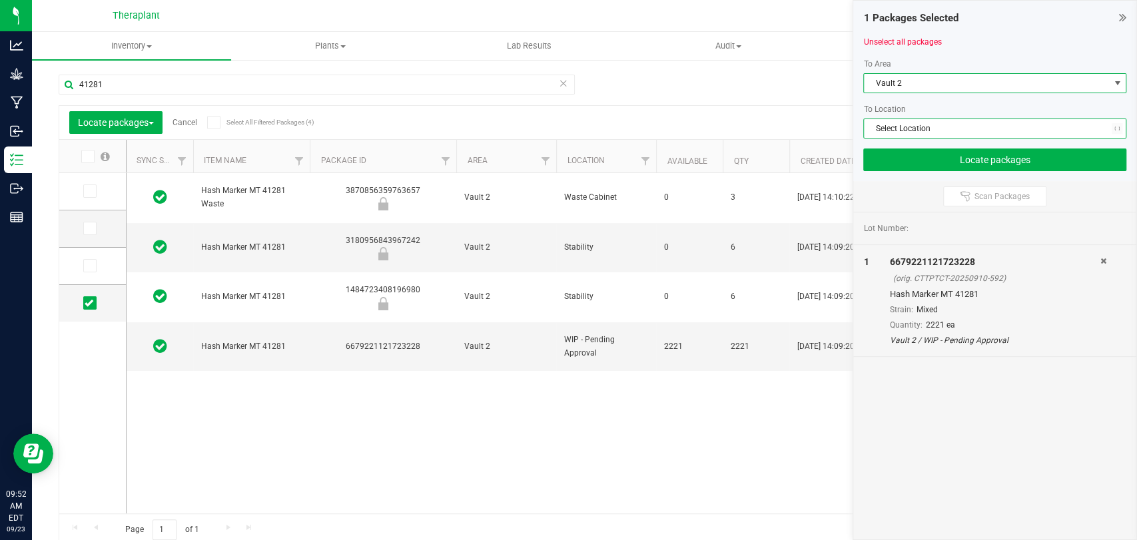
click at [908, 124] on span "Select Location" at bounding box center [986, 128] width 245 height 19
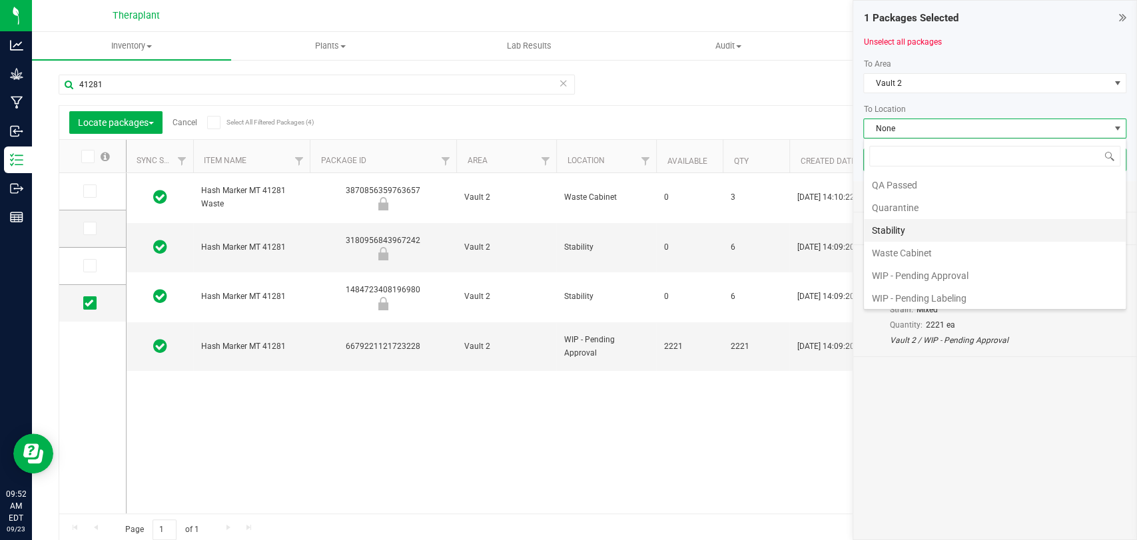
scroll to position [91, 0]
click at [924, 290] on li "WIP - Pending Labeling" at bounding box center [995, 297] width 262 height 23
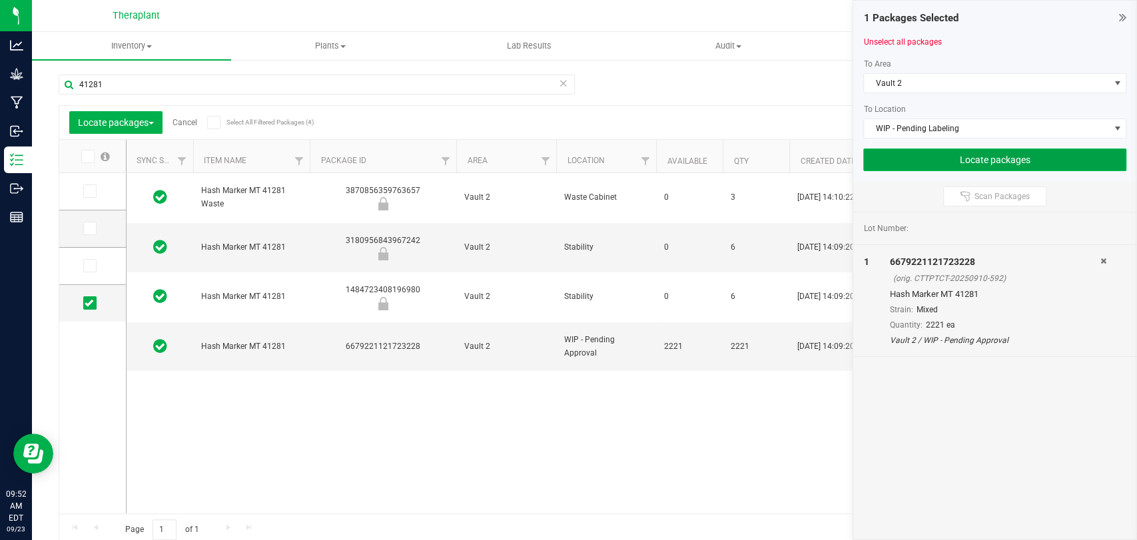
click at [927, 166] on button "Locate packages" at bounding box center [994, 159] width 263 height 23
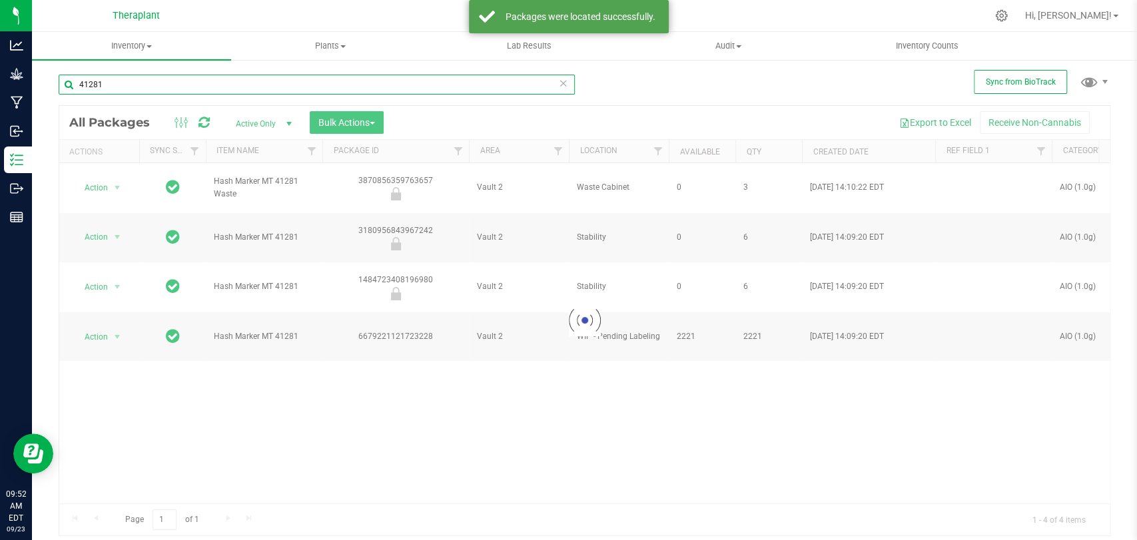
click at [130, 89] on input "41281" at bounding box center [317, 85] width 516 height 20
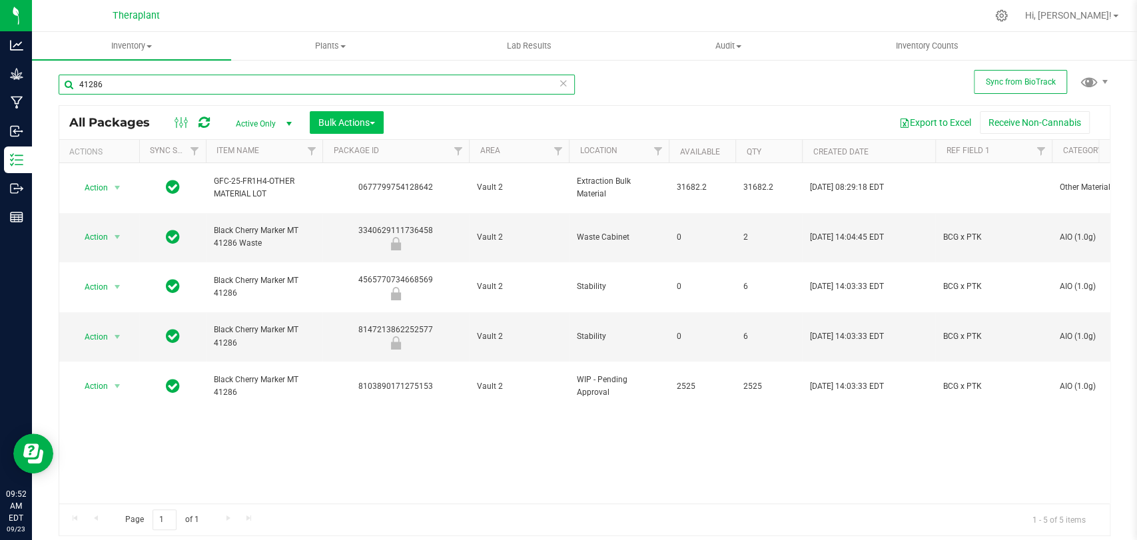
type input "41286"
click at [378, 119] on button "Bulk Actions" at bounding box center [347, 122] width 74 height 23
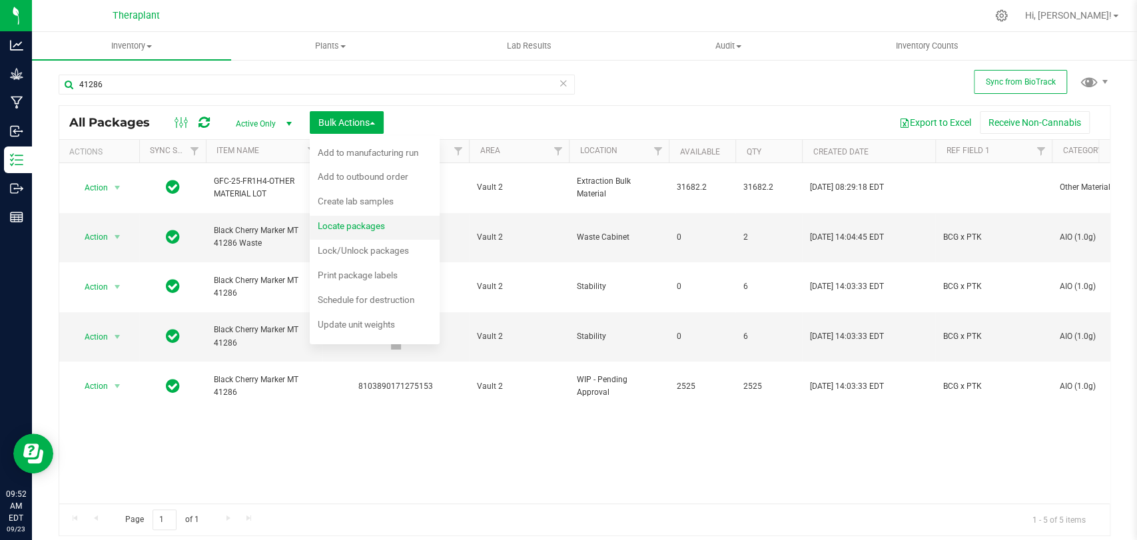
click at [367, 230] on span "Locate packages" at bounding box center [351, 225] width 67 height 11
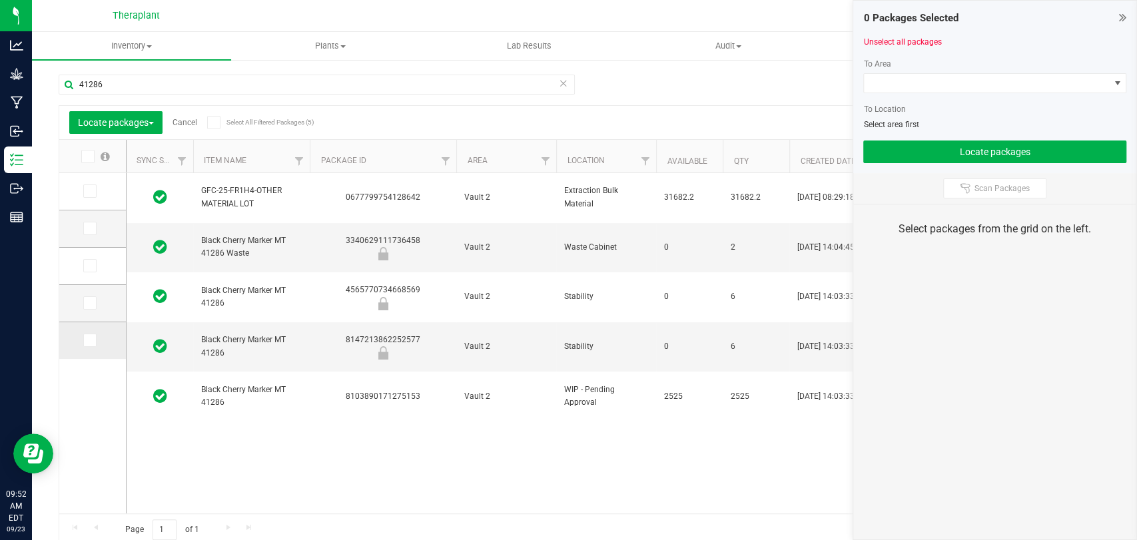
click at [86, 340] on icon at bounding box center [89, 340] width 9 height 0
click at [0, 0] on input "checkbox" at bounding box center [0, 0] width 0 height 0
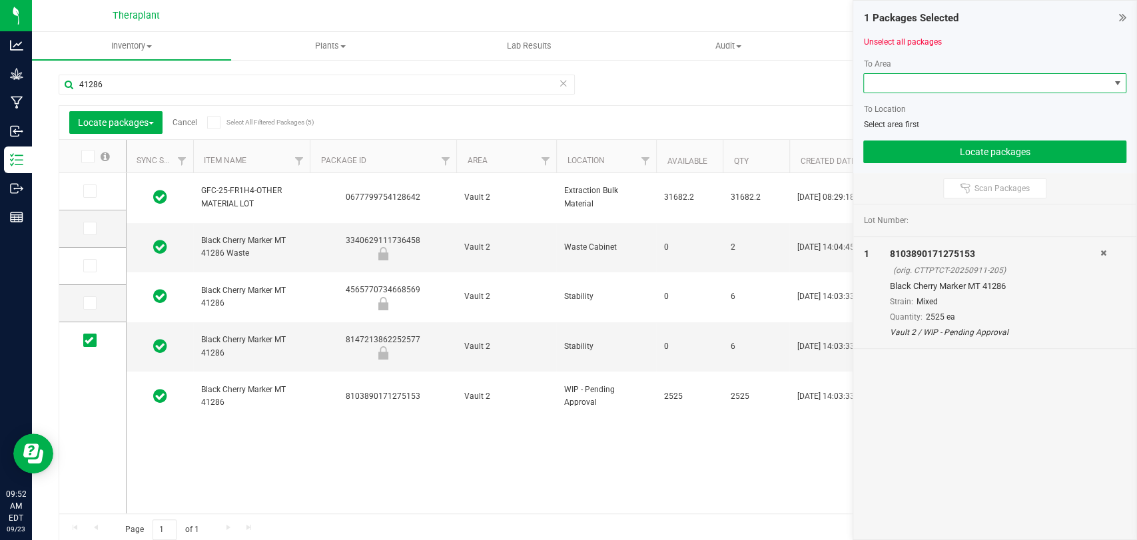
click at [922, 89] on span at bounding box center [986, 83] width 245 height 19
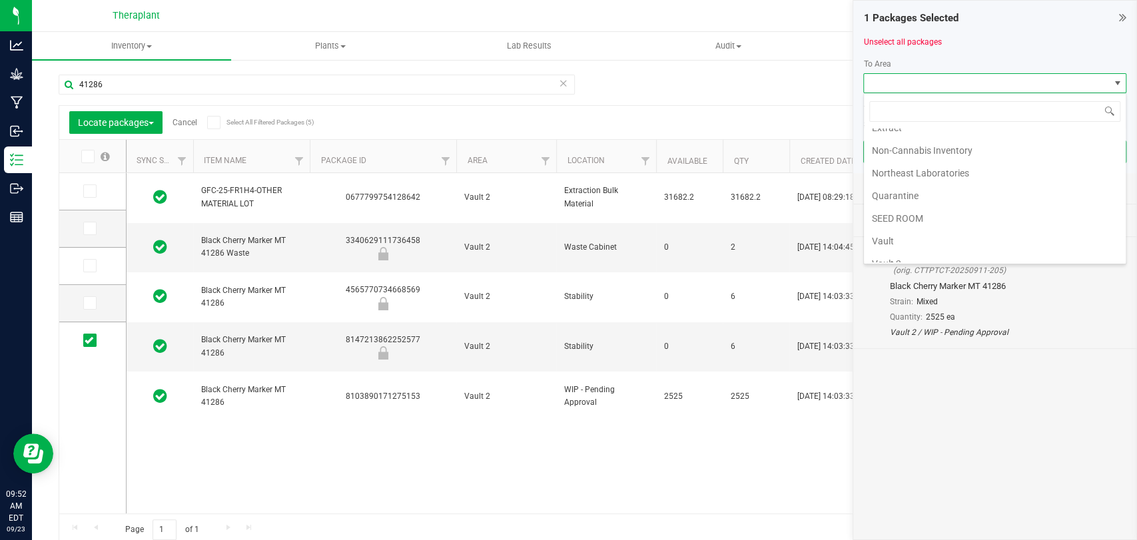
scroll to position [249, 0]
click at [904, 181] on li "Vault 2" at bounding box center [995, 185] width 262 height 23
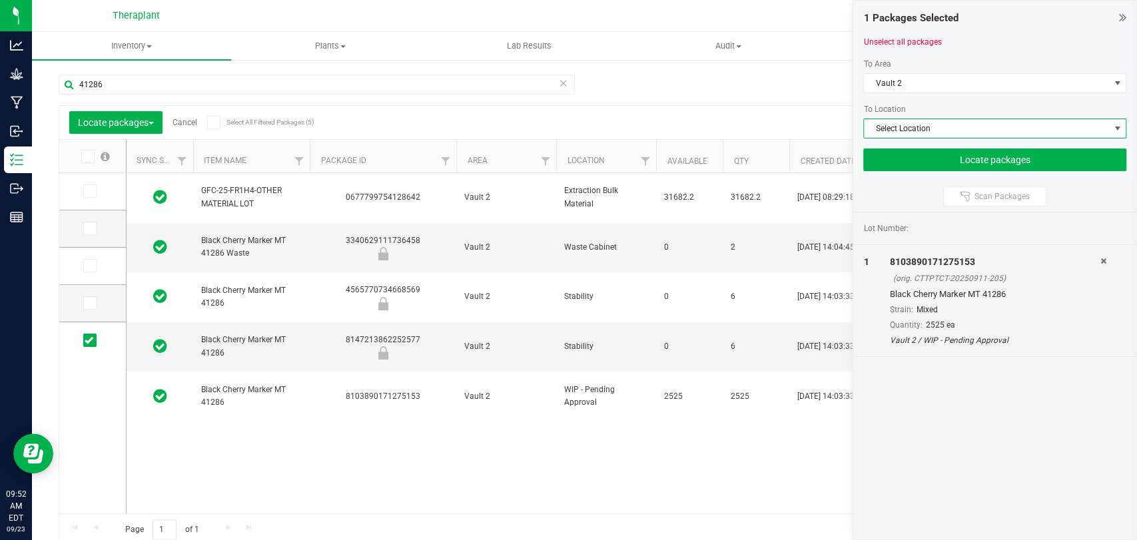
click at [909, 125] on span "Select Location" at bounding box center [986, 128] width 245 height 19
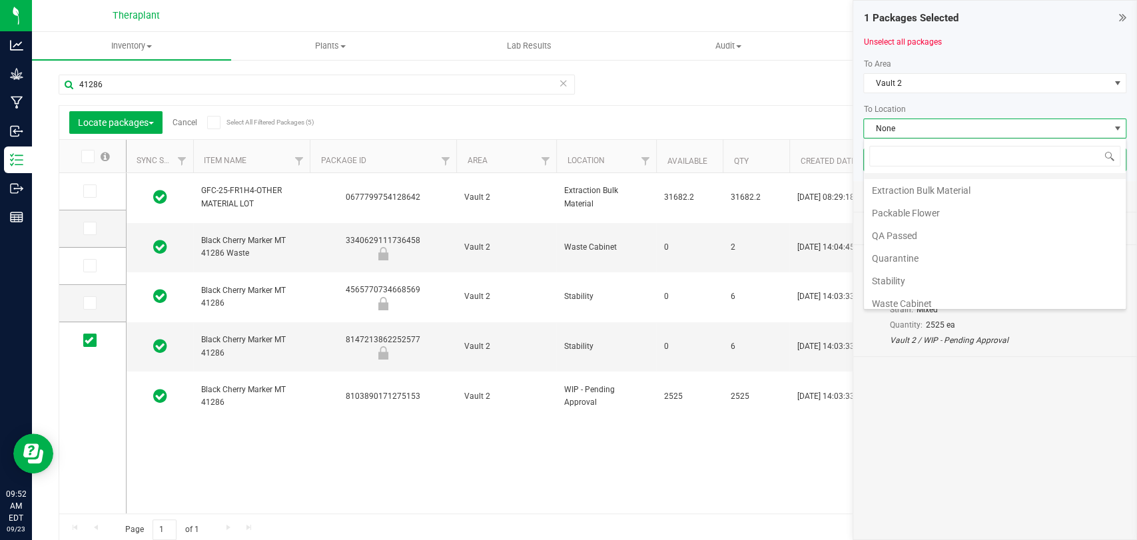
scroll to position [91, 0]
click at [924, 286] on li "WIP - Pending Labeling" at bounding box center [995, 297] width 262 height 23
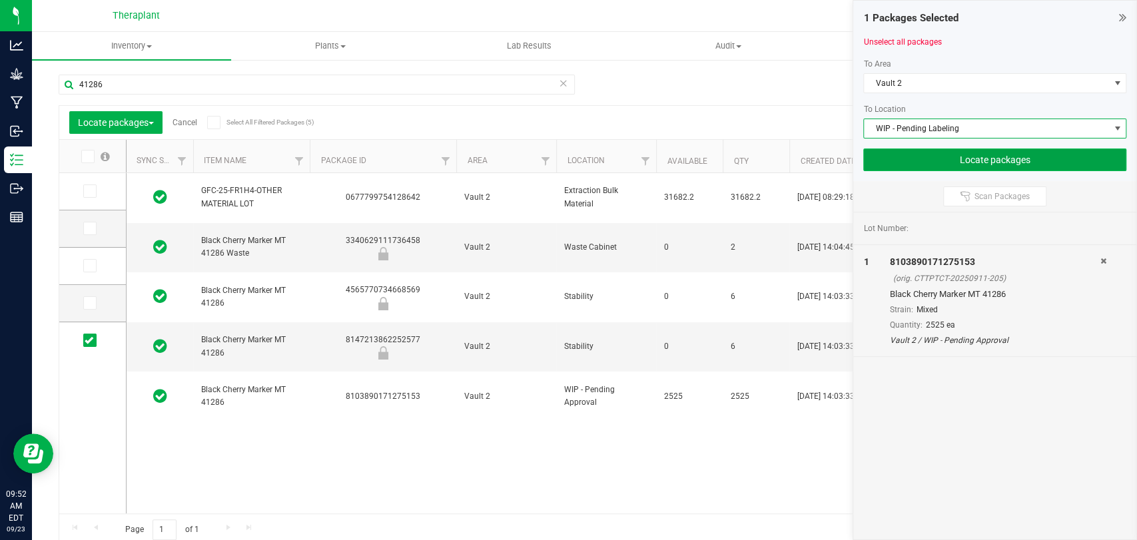
click at [928, 149] on button "Locate packages" at bounding box center [994, 159] width 263 height 23
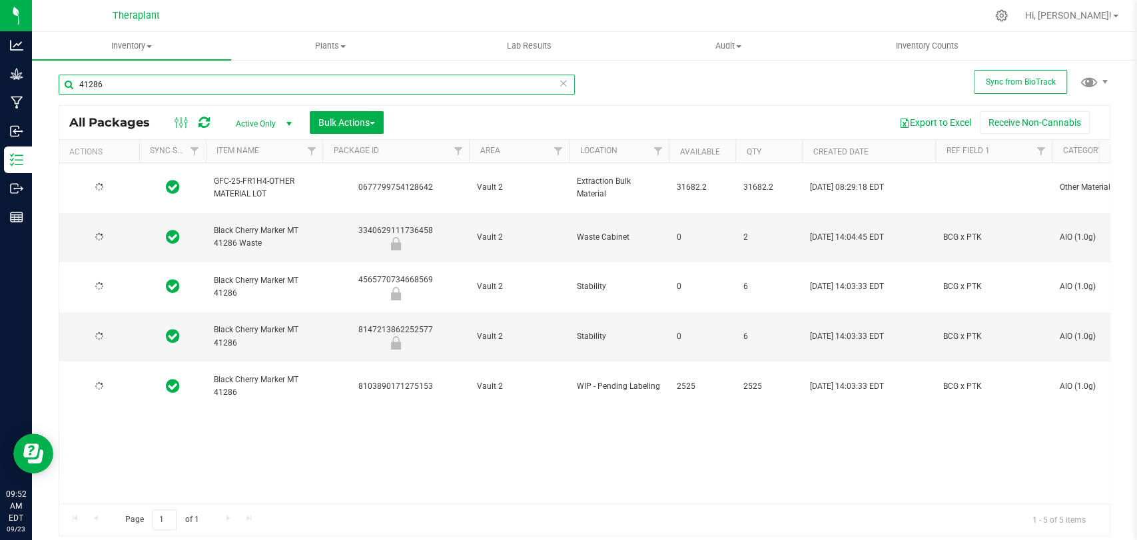
click at [121, 83] on input "41286" at bounding box center [317, 85] width 516 height 20
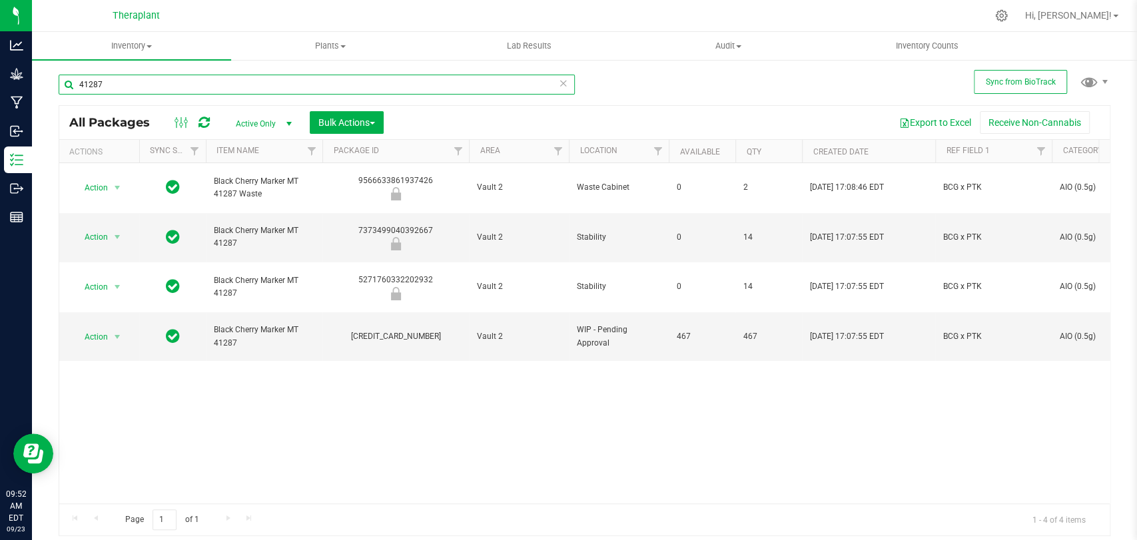
type input "41287"
click at [357, 110] on div "All Packages Active Only Active Only Lab Samples Locked All External Internal B…" at bounding box center [584, 122] width 1050 height 33
click at [357, 121] on span "Bulk Actions" at bounding box center [346, 122] width 57 height 11
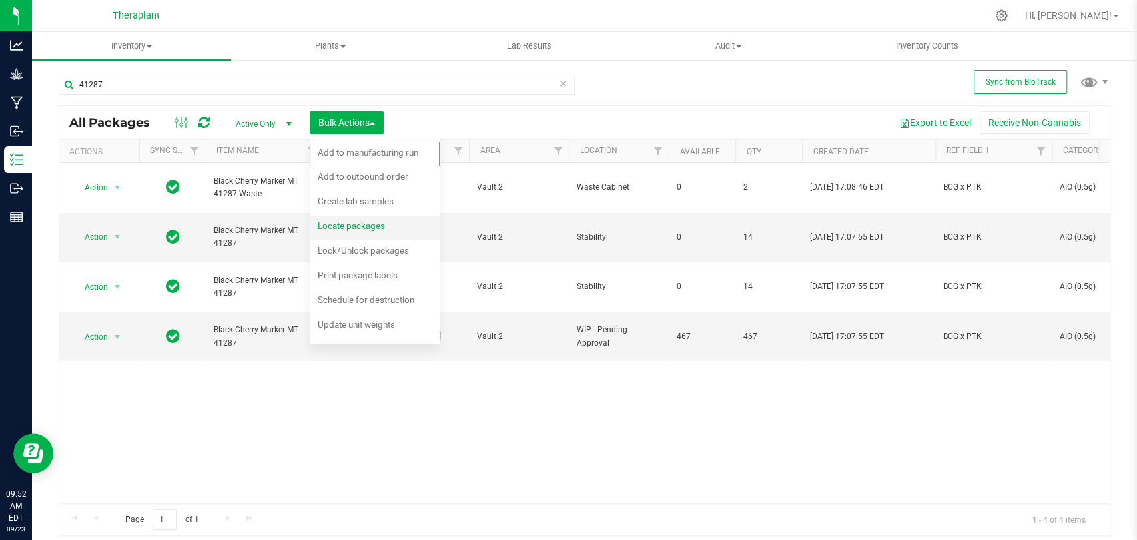
click at [342, 224] on span "Locate packages" at bounding box center [351, 225] width 67 height 11
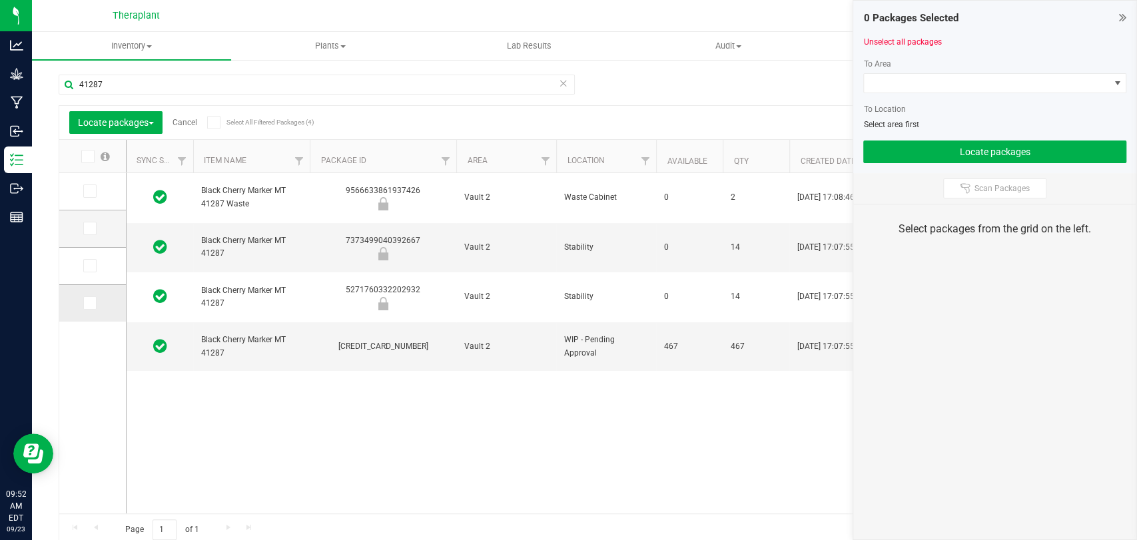
click at [91, 303] on icon at bounding box center [89, 303] width 9 height 0
click at [0, 0] on input "checkbox" at bounding box center [0, 0] width 0 height 0
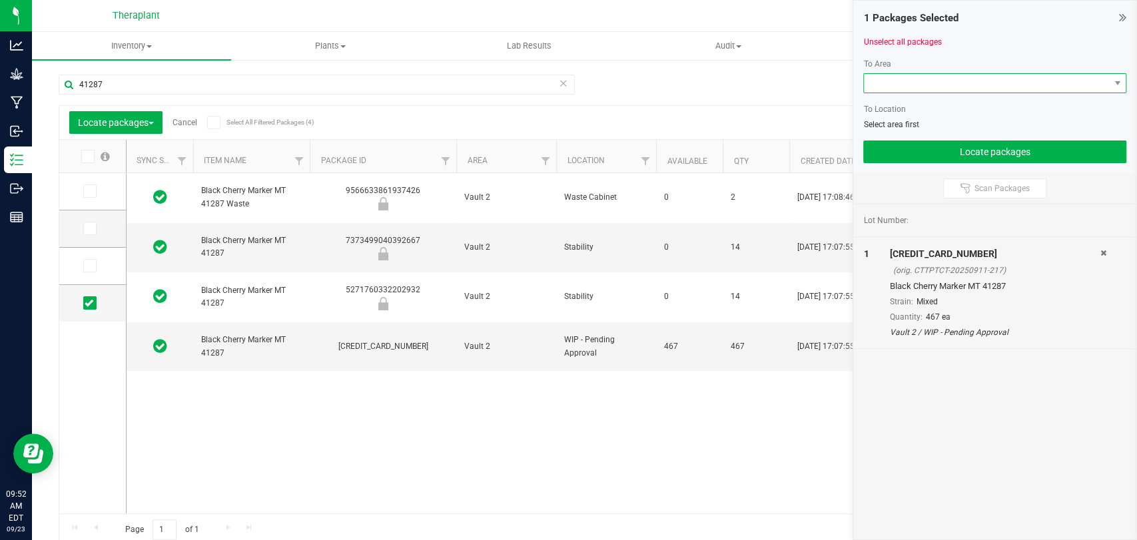
click at [896, 80] on span at bounding box center [986, 83] width 245 height 19
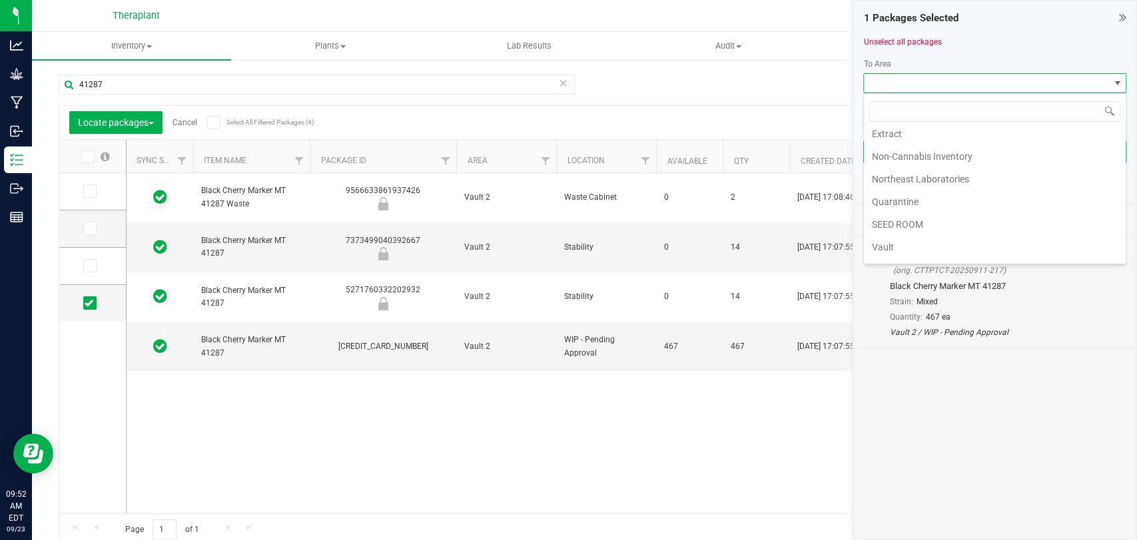
scroll to position [249, 0]
click at [906, 184] on li "Vault 2" at bounding box center [995, 185] width 262 height 23
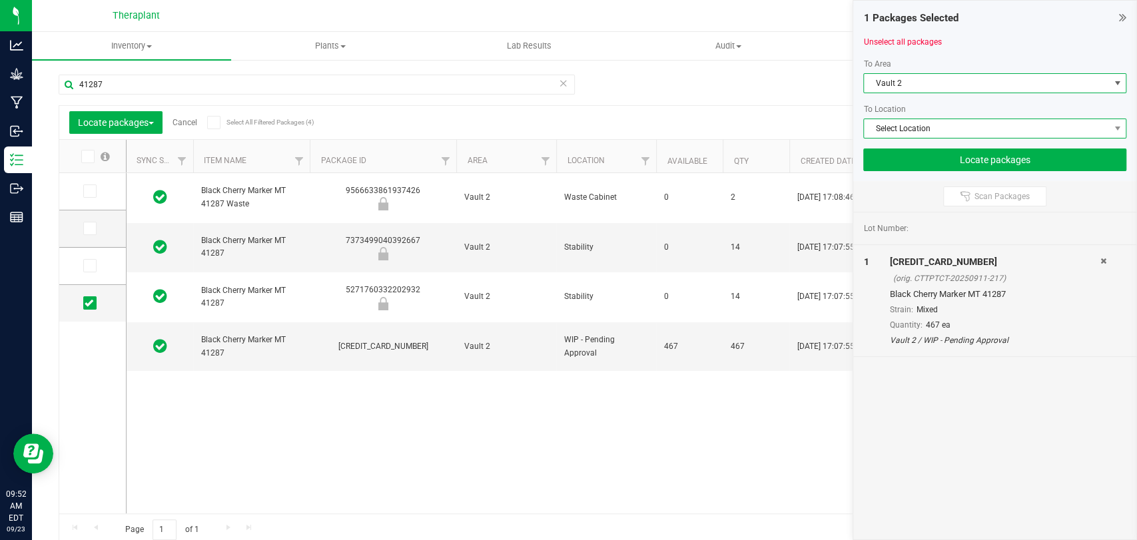
click at [905, 125] on span "Select Location" at bounding box center [986, 128] width 245 height 19
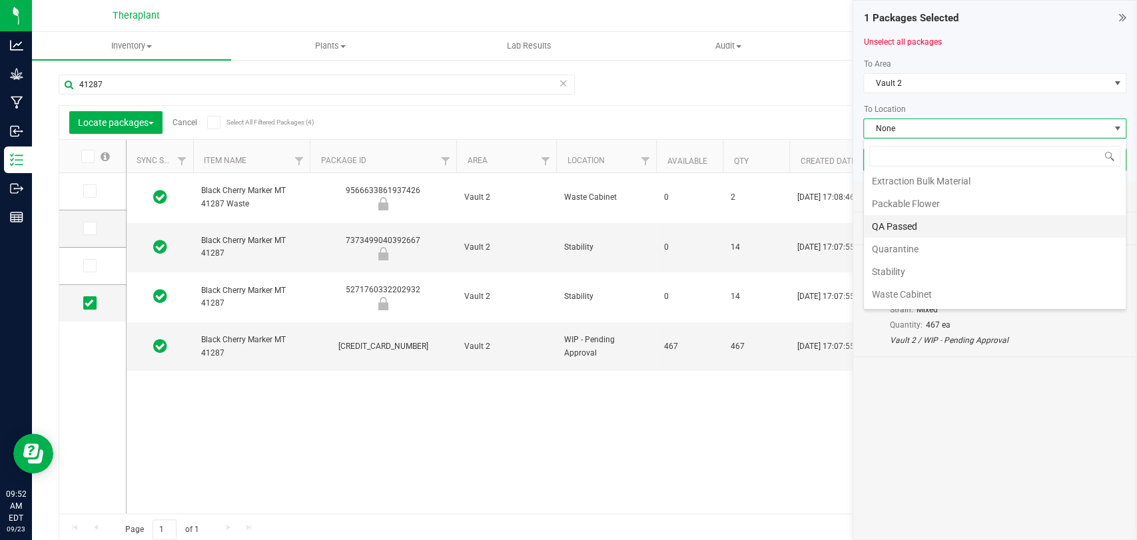
scroll to position [91, 0]
click at [892, 294] on li "WIP - Pending Labeling" at bounding box center [995, 297] width 262 height 23
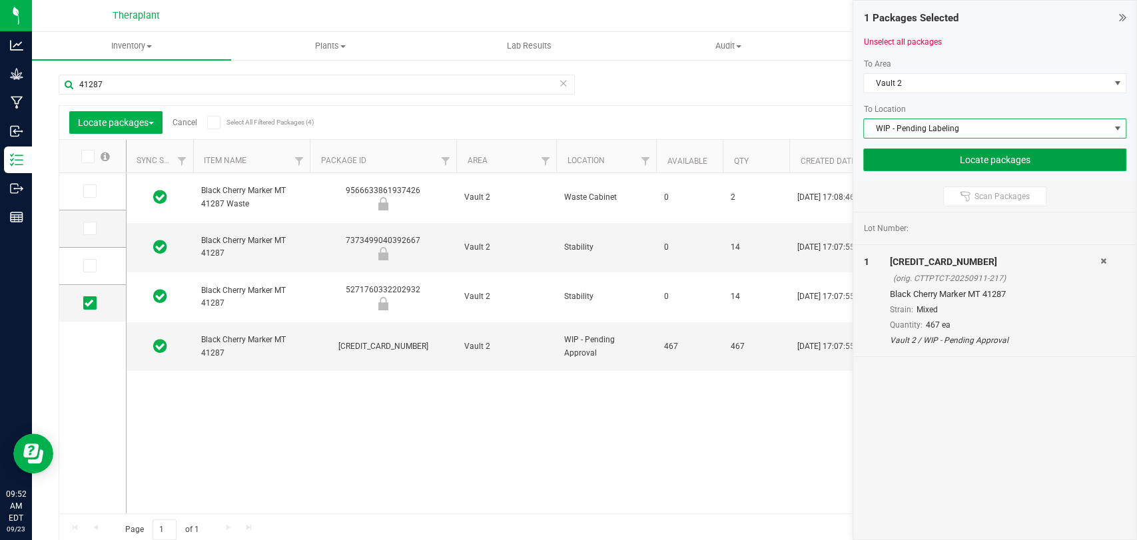
click at [896, 161] on button "Locate packages" at bounding box center [994, 159] width 263 height 23
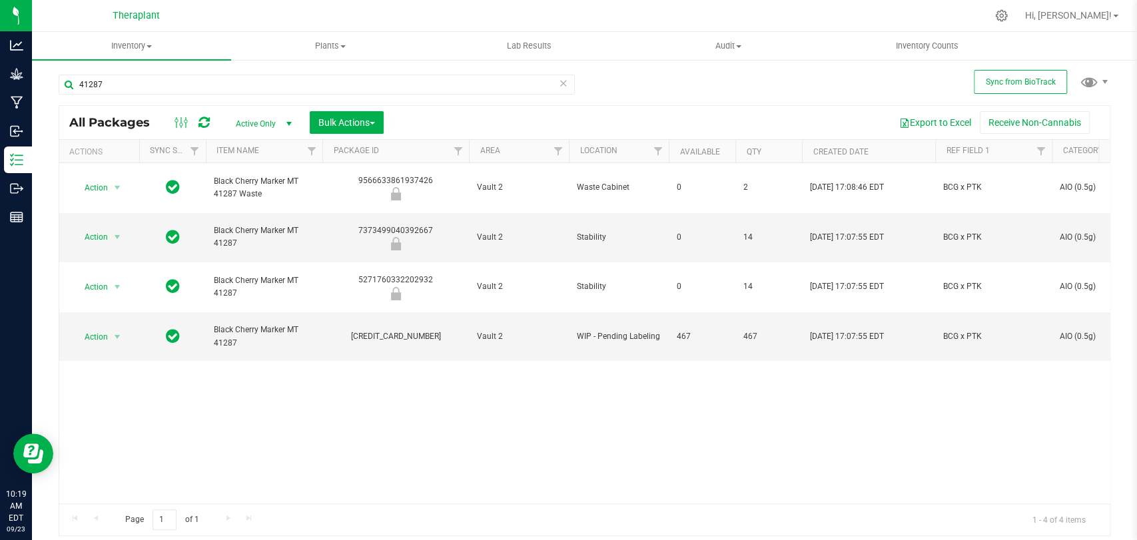
click at [561, 81] on icon at bounding box center [563, 83] width 9 height 16
